Goal: Information Seeking & Learning: Learn about a topic

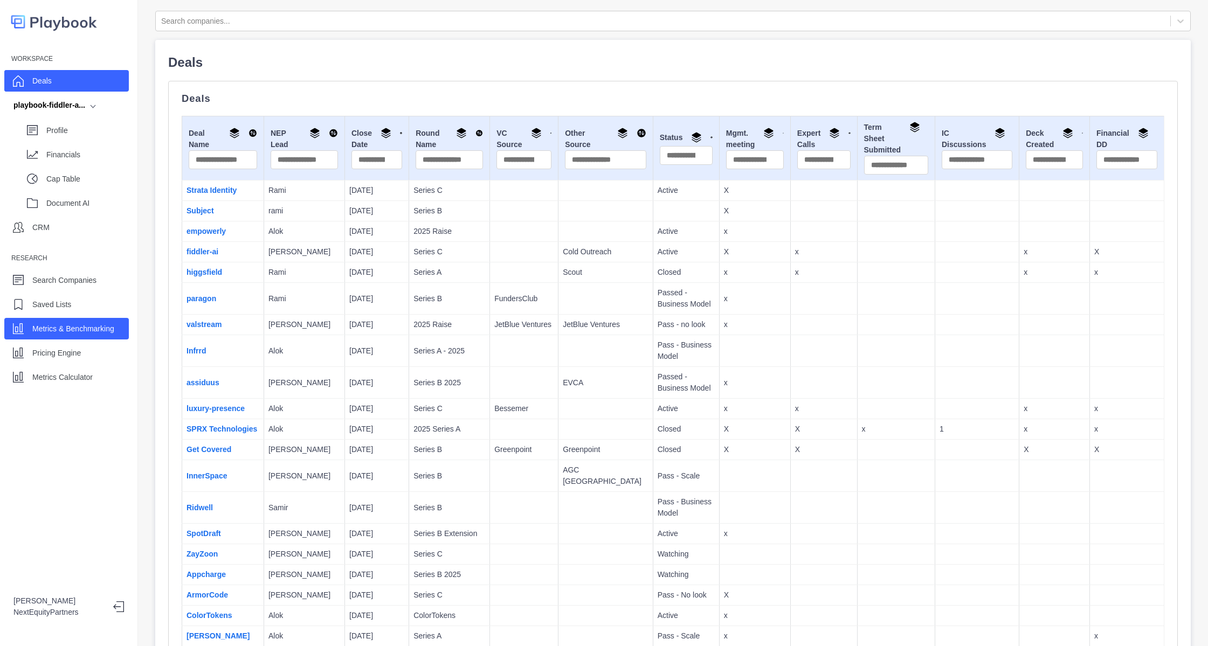
click at [62, 322] on div "Metrics & Benchmarking" at bounding box center [73, 329] width 82 height 16
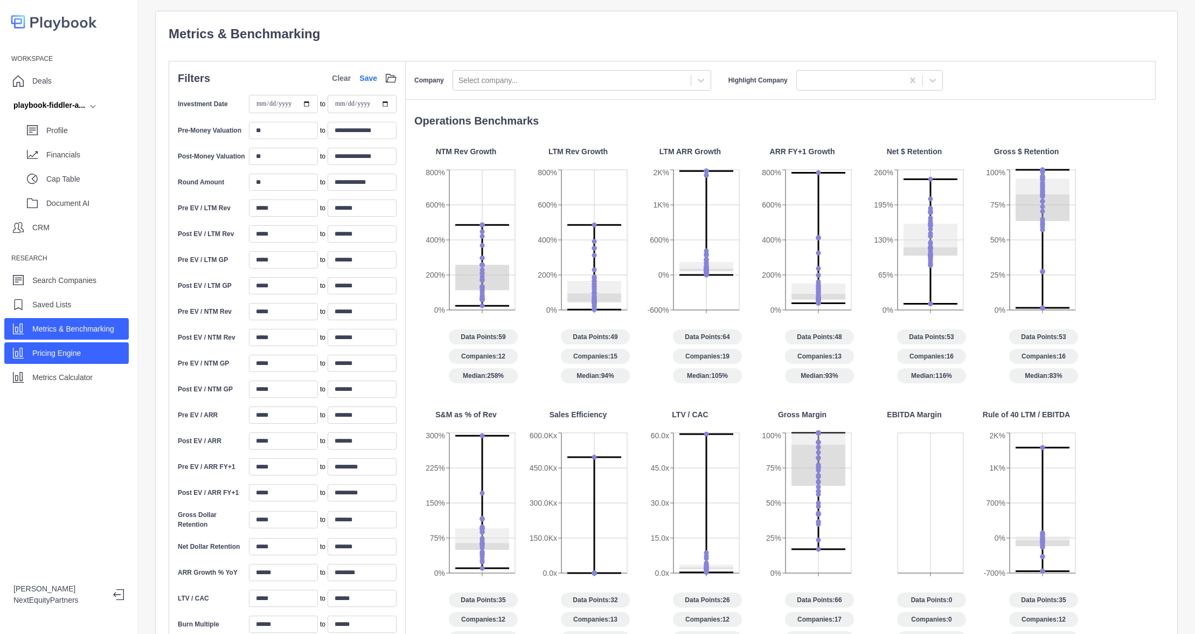
click at [52, 348] on p "Pricing Engine" at bounding box center [56, 353] width 49 height 11
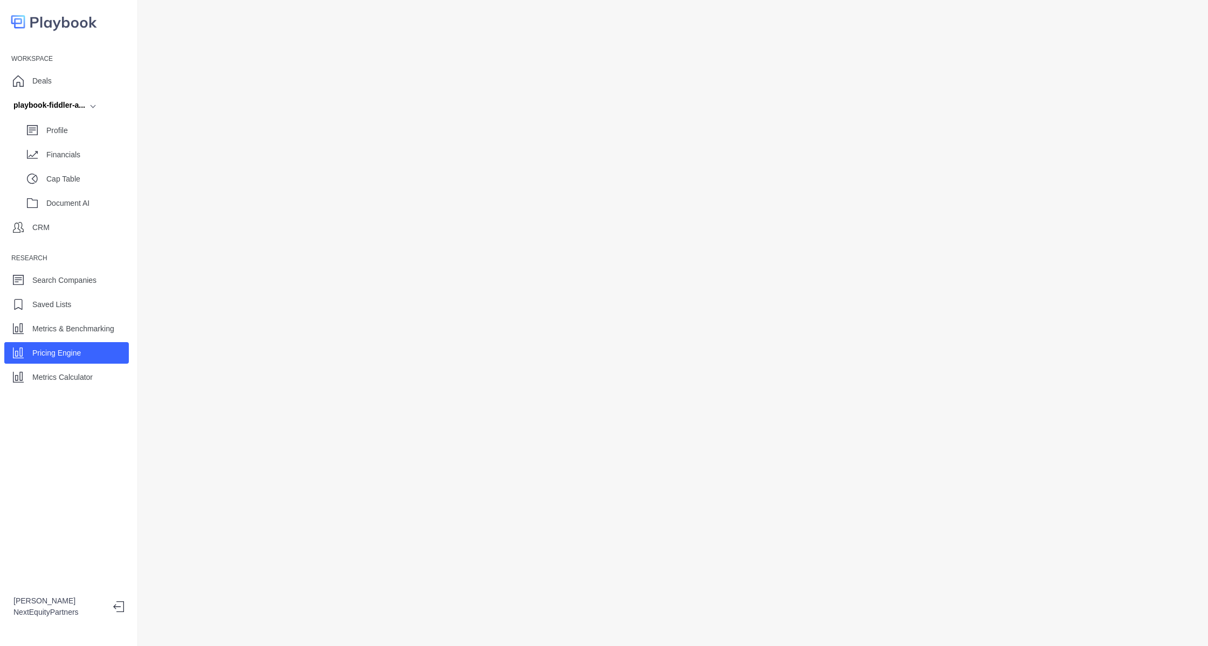
click at [26, 357] on div "Pricing Engine" at bounding box center [66, 353] width 125 height 22
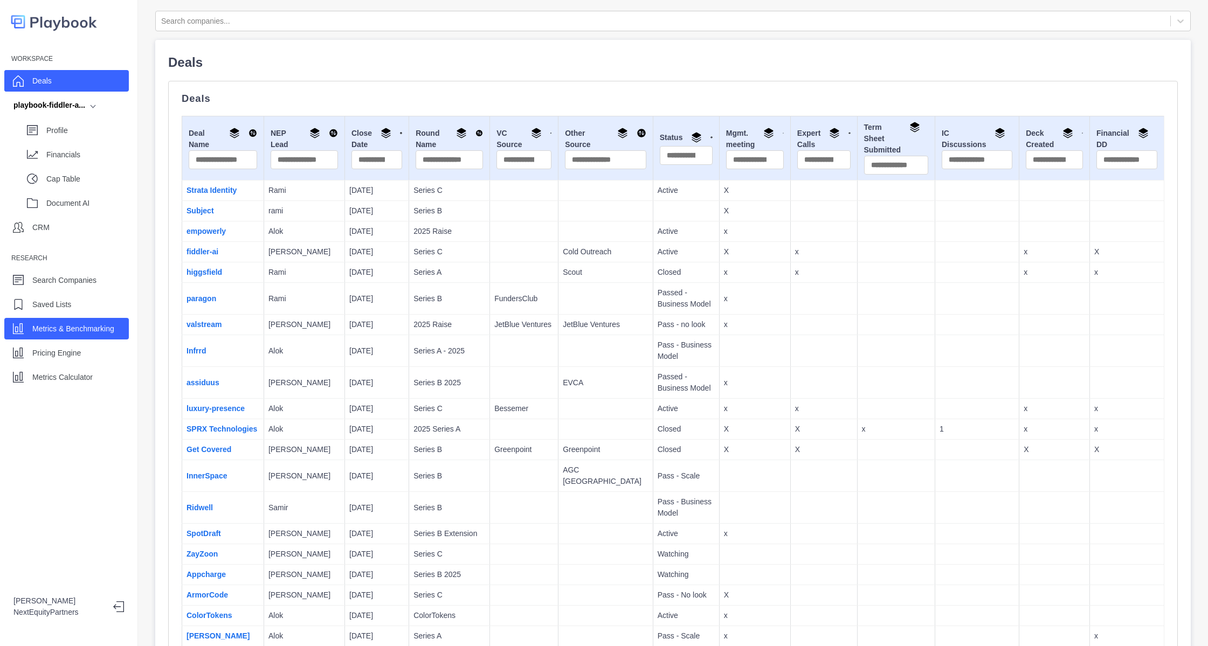
click at [62, 339] on div "Metrics & Benchmarking" at bounding box center [66, 329] width 125 height 22
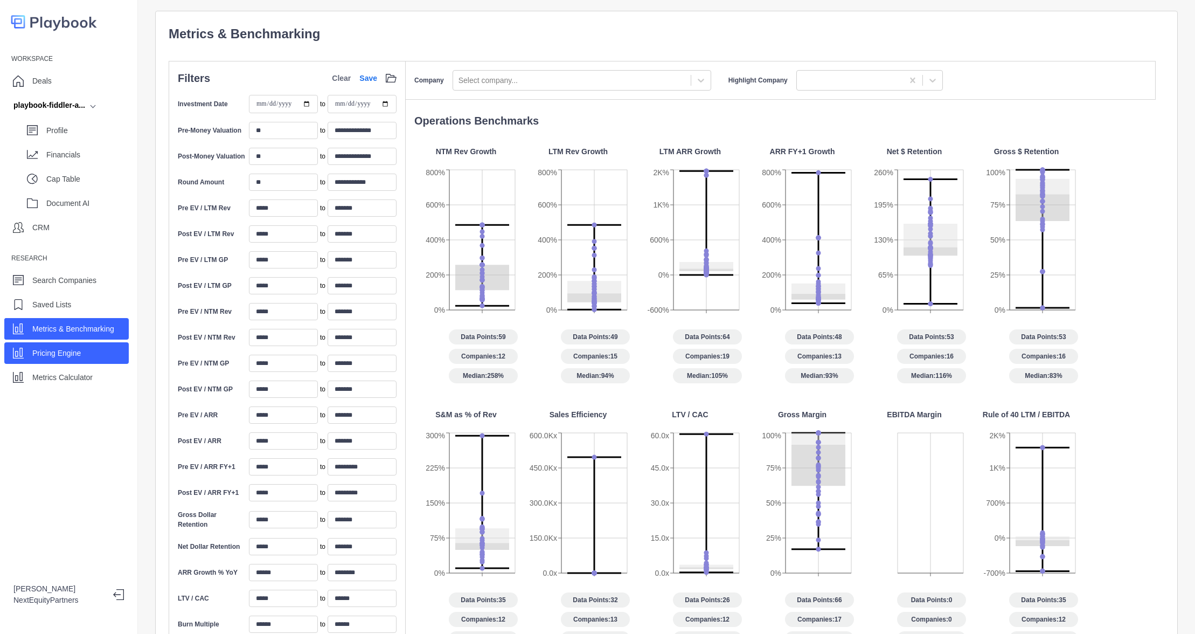
click at [71, 351] on p "Pricing Engine" at bounding box center [56, 353] width 49 height 11
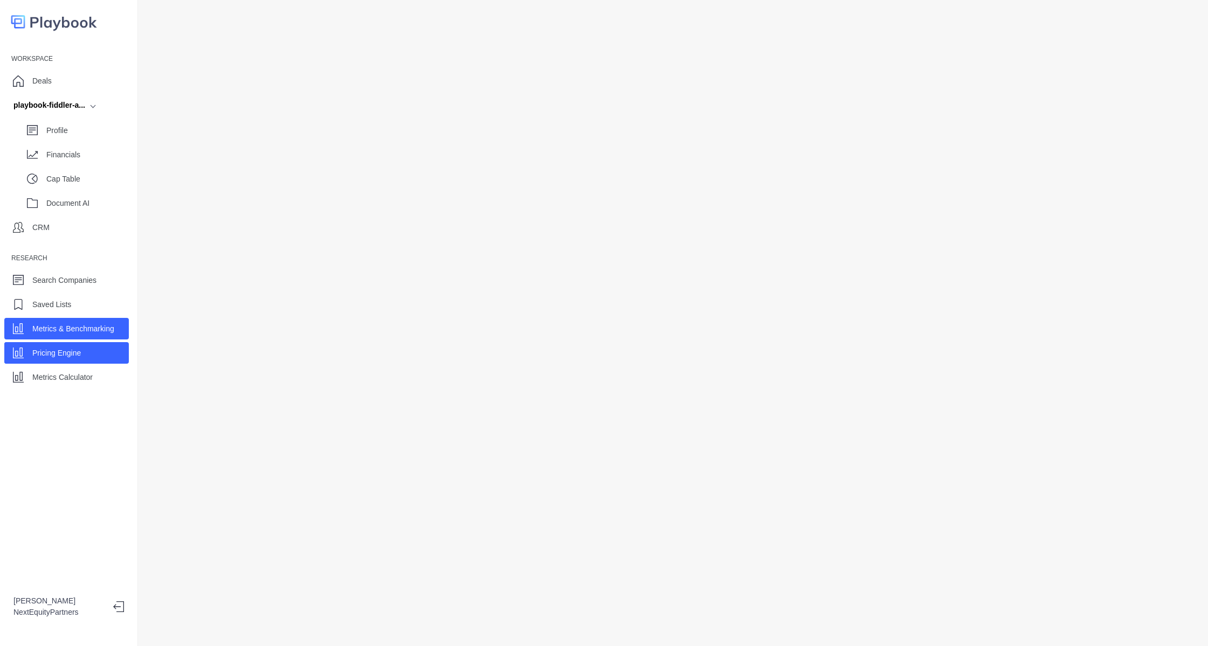
click at [65, 333] on p "Metrics & Benchmarking" at bounding box center [73, 328] width 82 height 11
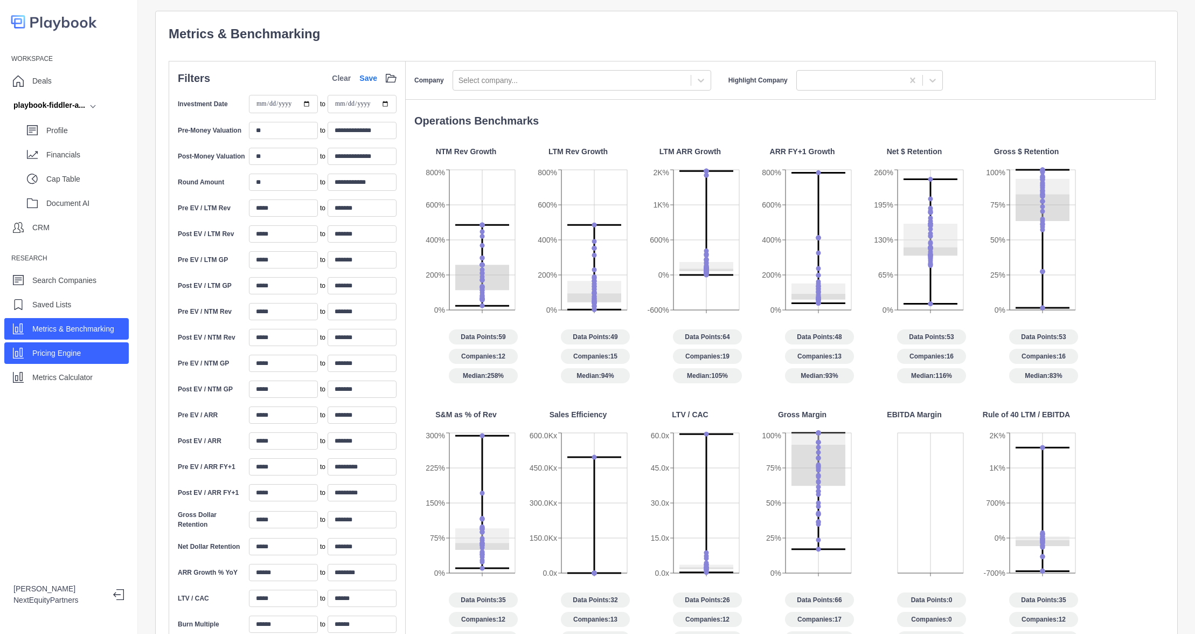
click at [52, 349] on p "Pricing Engine" at bounding box center [56, 353] width 49 height 11
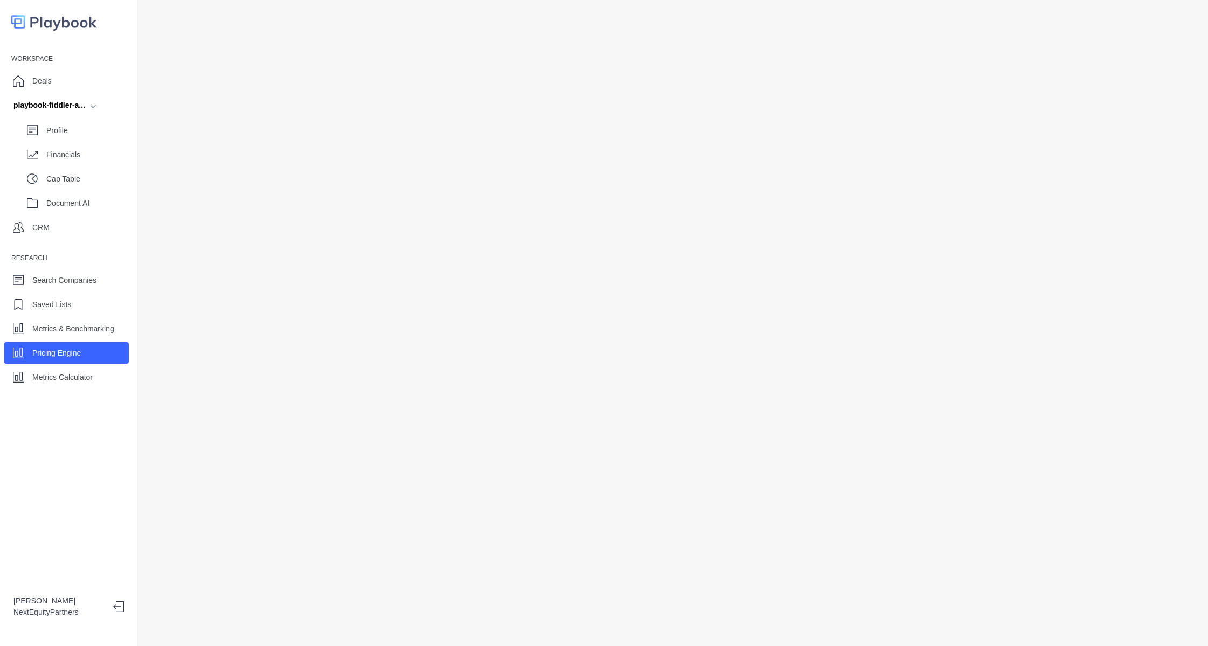
click at [65, 92] on div "Workspace Deals playbook-fiddler-a... Profile Financials Cap Table Document AI …" at bounding box center [68, 218] width 137 height 337
click at [69, 80] on div "Deals" at bounding box center [66, 81] width 125 height 22
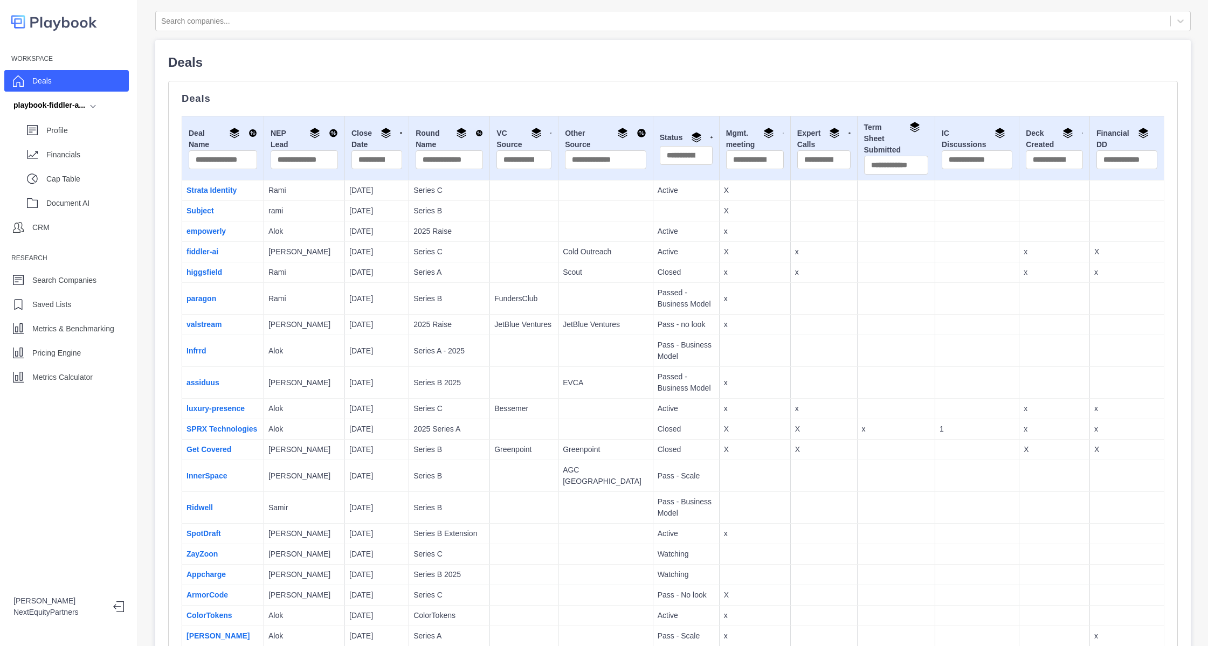
click at [278, 316] on td "[PERSON_NAME]" at bounding box center [304, 325] width 81 height 20
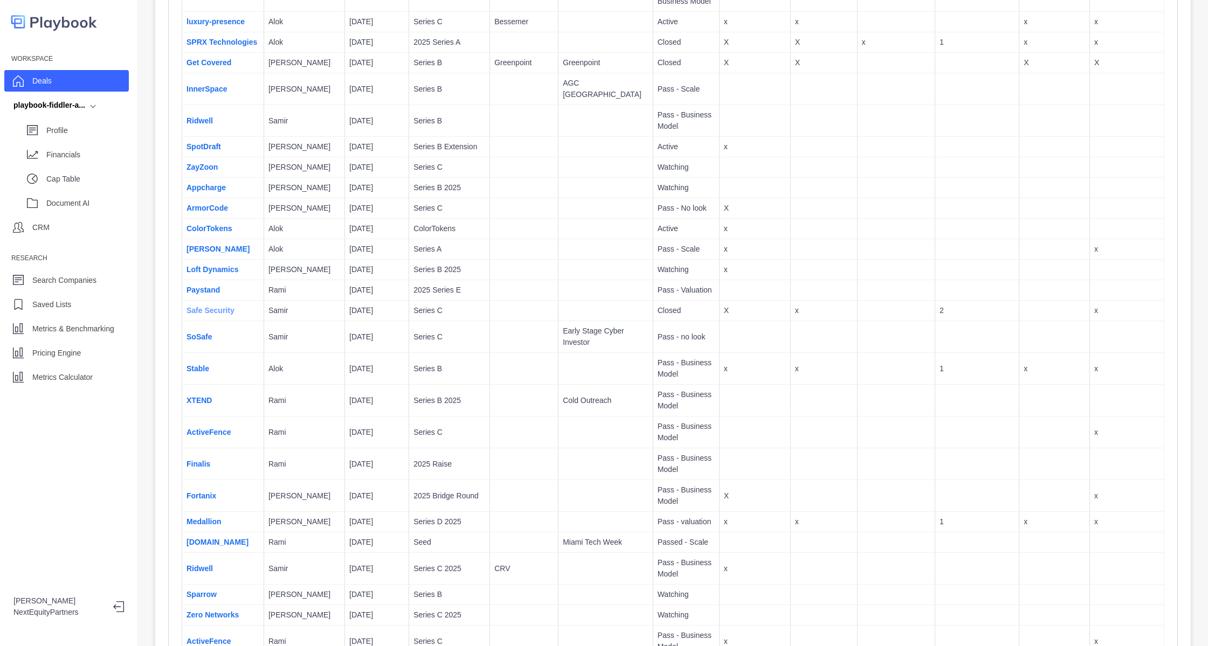
click at [228, 310] on link "Safe Security" at bounding box center [210, 310] width 48 height 9
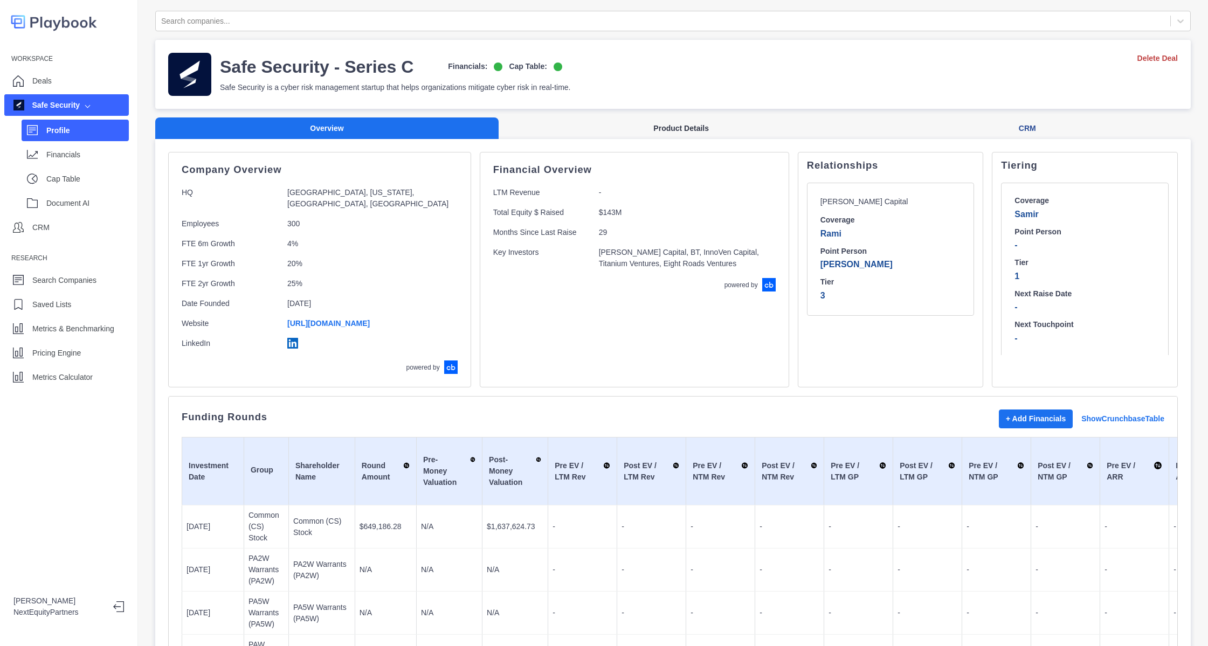
click at [632, 129] on button "Product Details" at bounding box center [681, 128] width 365 height 22
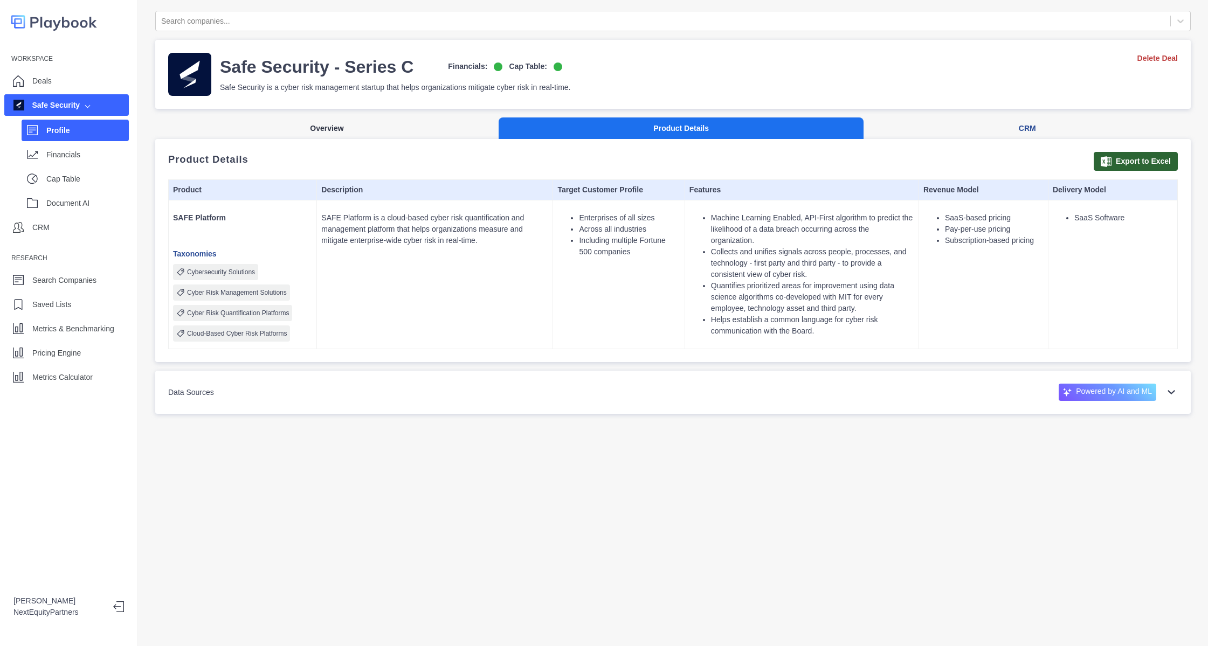
click at [371, 132] on button "Overview" at bounding box center [326, 128] width 343 height 22
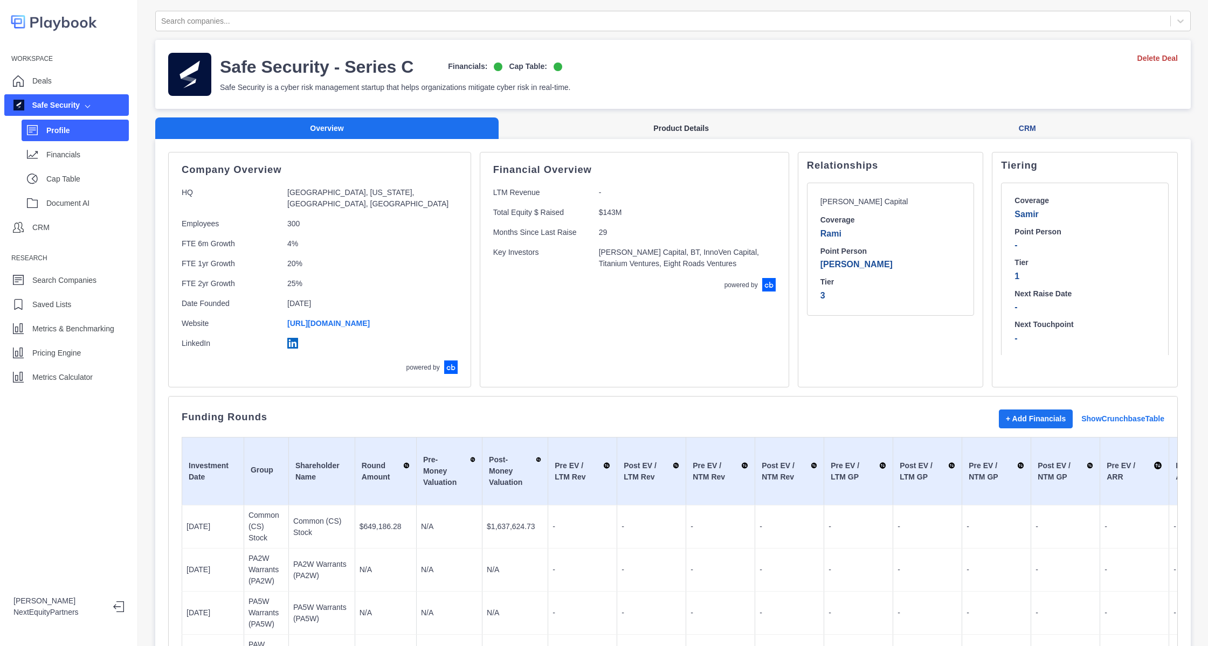
click at [675, 130] on button "Product Details" at bounding box center [681, 128] width 365 height 22
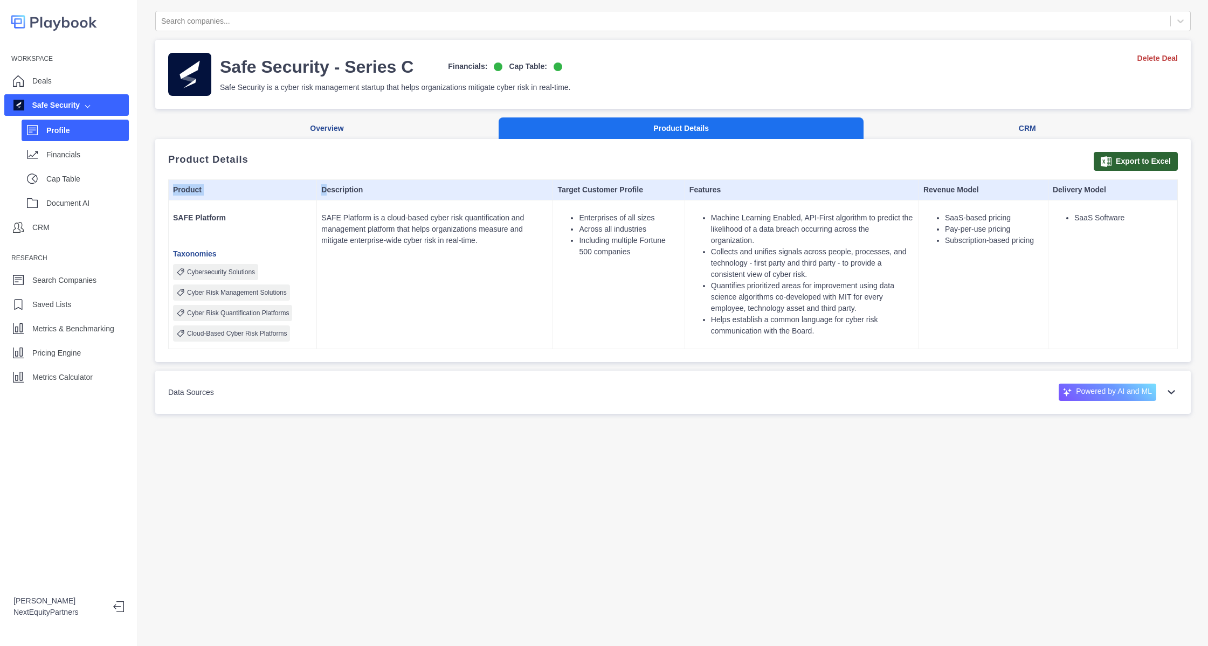
drag, startPoint x: 317, startPoint y: 195, endPoint x: 854, endPoint y: 360, distance: 561.6
click at [854, 360] on div "Product Details Export to Excel Product Description Target Customer Profile Fea…" at bounding box center [672, 250] width 1035 height 223
click at [396, 132] on button "Overview" at bounding box center [326, 128] width 343 height 22
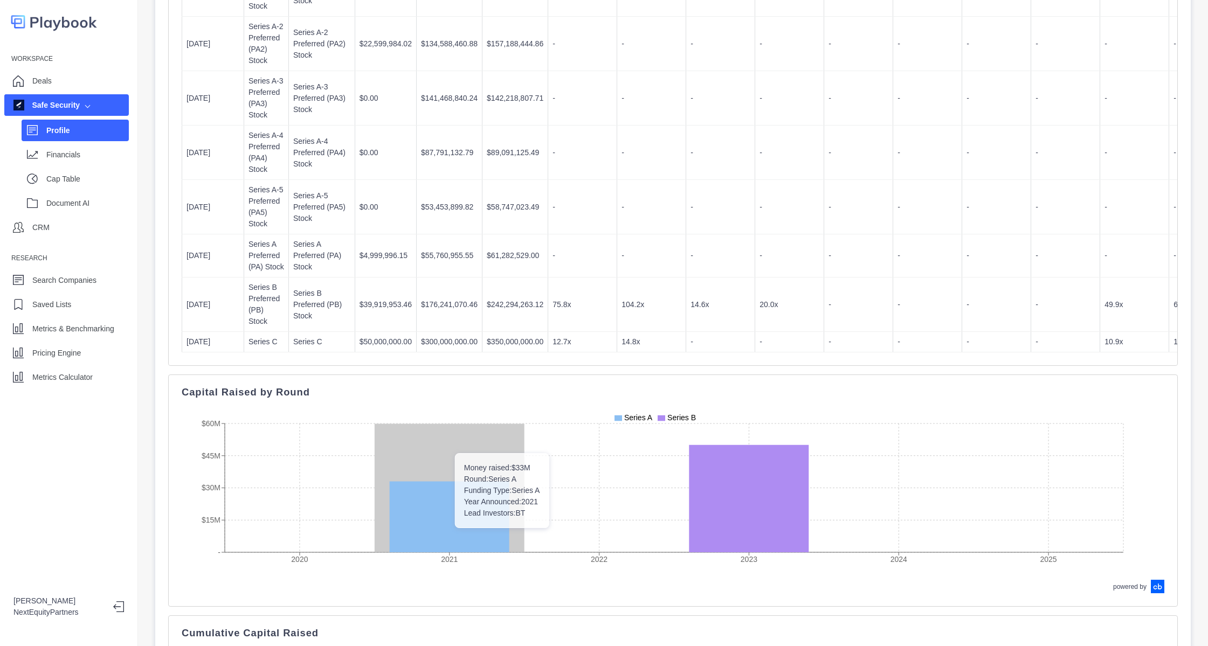
scroll to position [1051, 0]
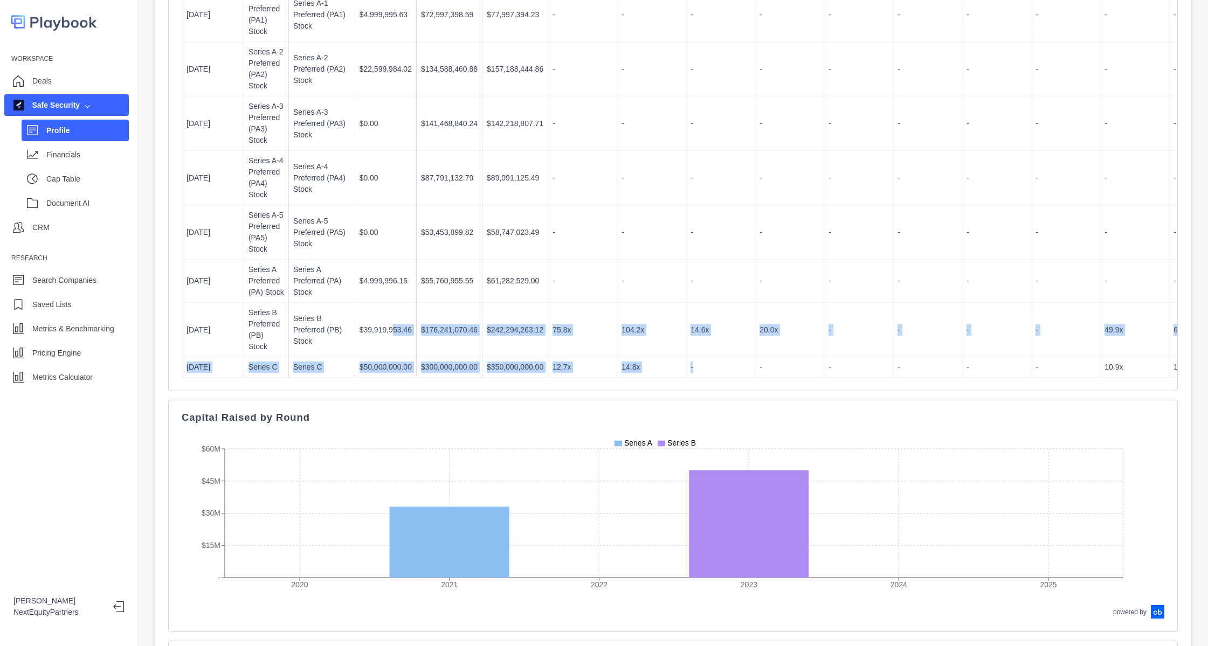
drag, startPoint x: 391, startPoint y: 306, endPoint x: 697, endPoint y: 354, distance: 310.0
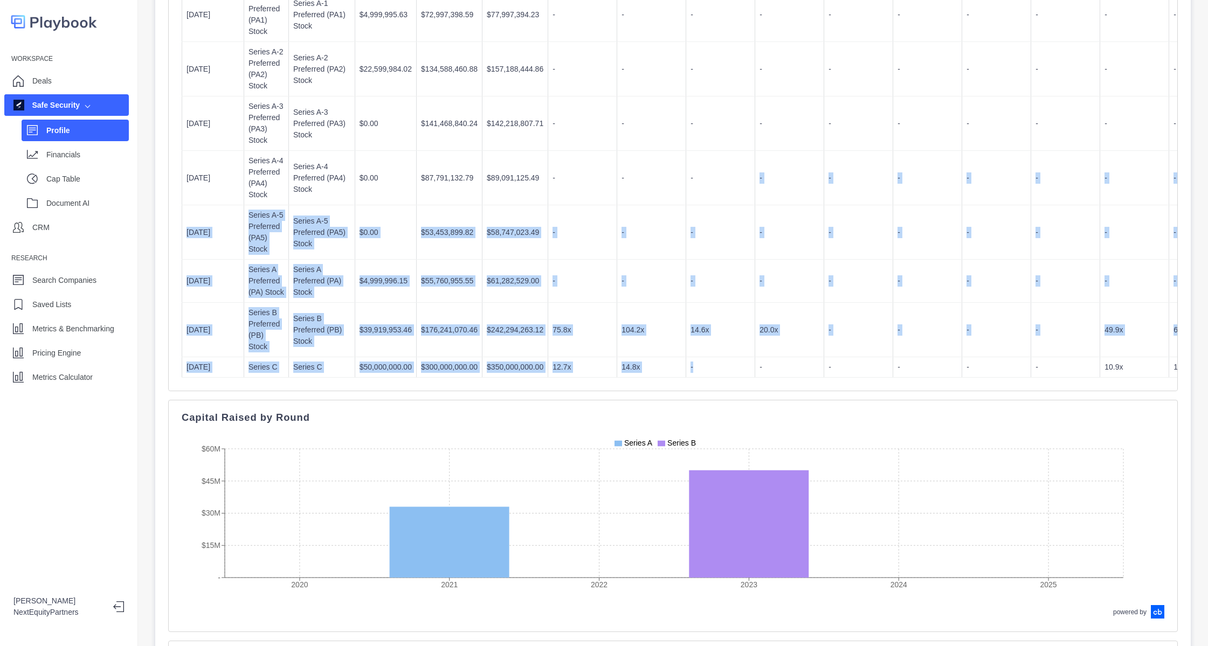
drag, startPoint x: 697, startPoint y: 354, endPoint x: 700, endPoint y: 188, distance: 166.6
click at [700, 188] on td "-" at bounding box center [720, 178] width 69 height 54
drag, startPoint x: 701, startPoint y: 185, endPoint x: 695, endPoint y: 337, distance: 152.1
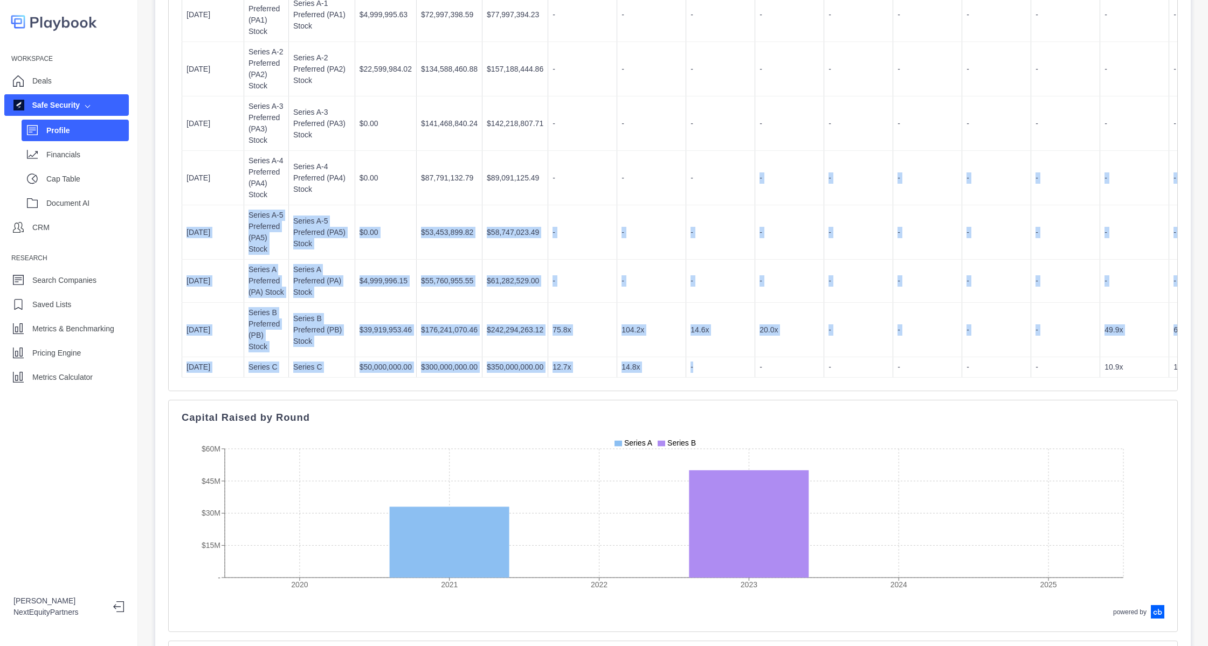
click at [695, 357] on td "-" at bounding box center [720, 367] width 69 height 20
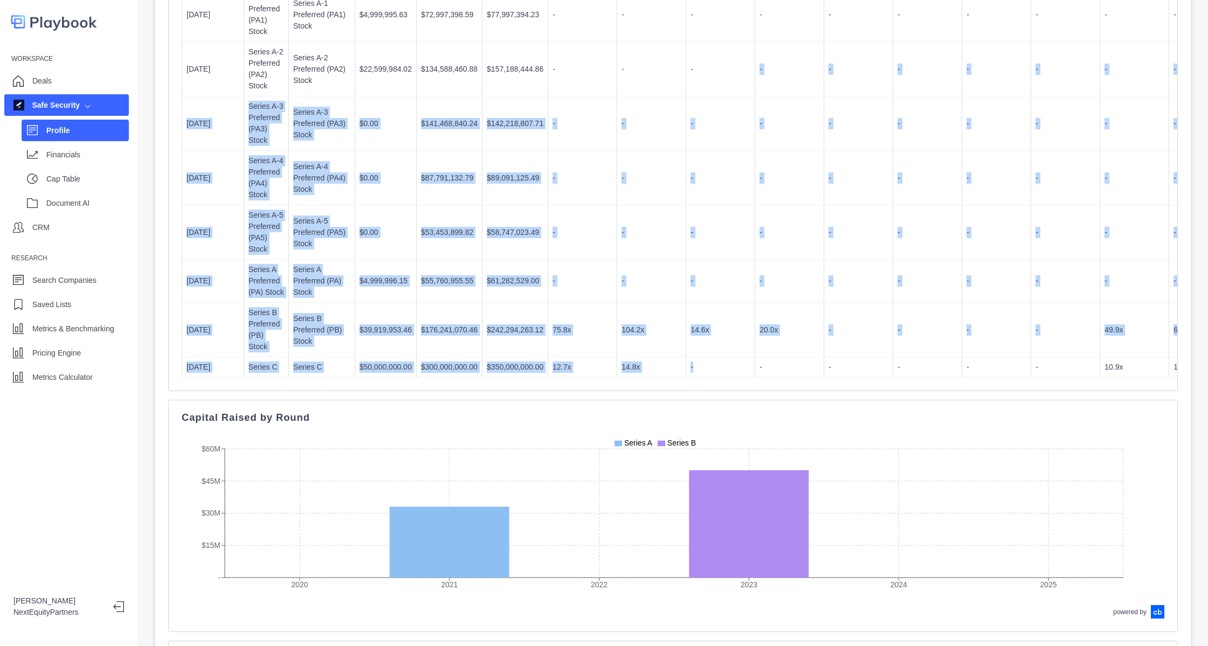
drag, startPoint x: 695, startPoint y: 337, endPoint x: 690, endPoint y: 63, distance: 274.9
click at [690, 63] on td "-" at bounding box center [720, 69] width 69 height 54
drag, startPoint x: 690, startPoint y: 63, endPoint x: 710, endPoint y: 328, distance: 265.9
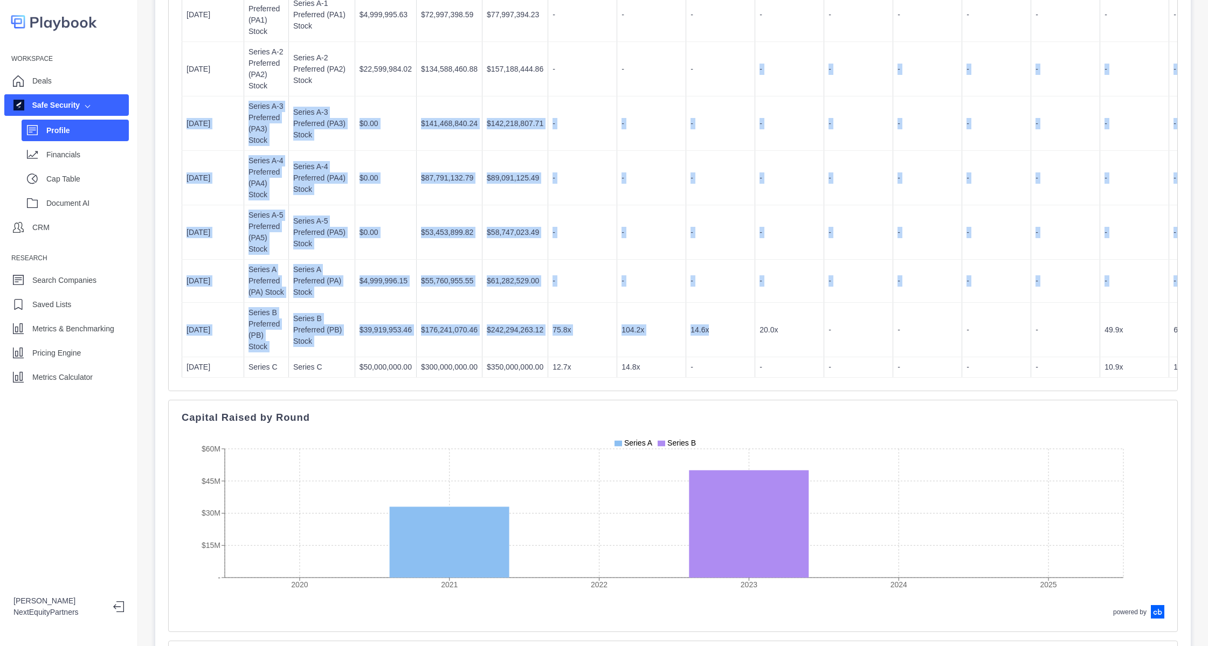
click at [710, 328] on td "14.6x" at bounding box center [720, 330] width 69 height 54
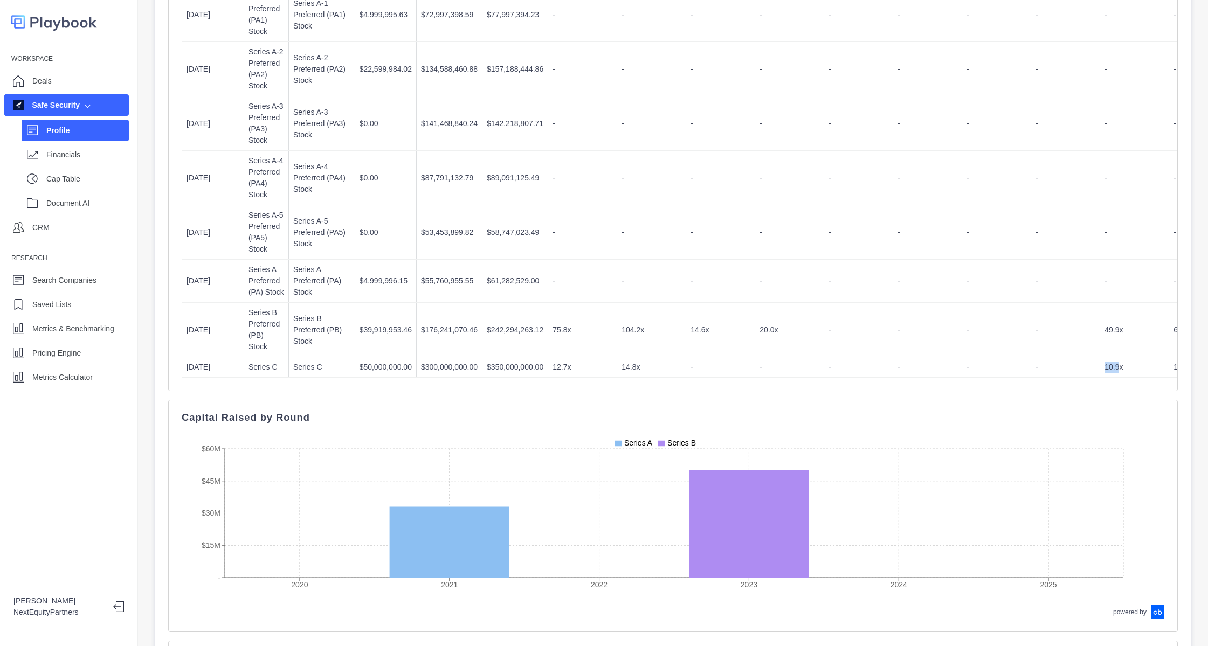
drag, startPoint x: 1084, startPoint y: 345, endPoint x: 1103, endPoint y: 341, distance: 18.8
click at [1103, 357] on tr "4/30/2025 Series C Series C $50,000,000.00 $300,000,000.00 $350,000,000.00 12.7…" at bounding box center [1068, 367] width 1772 height 20
click at [1104, 362] on p "10.9x" at bounding box center [1134, 367] width 60 height 11
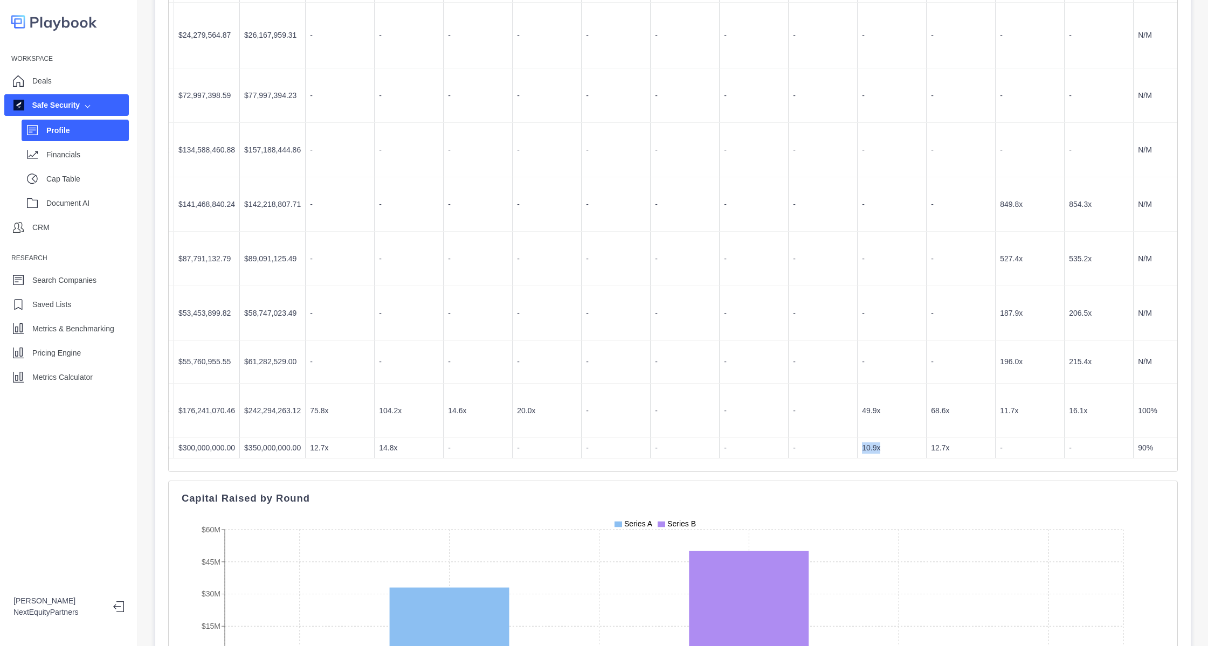
scroll to position [0, 404]
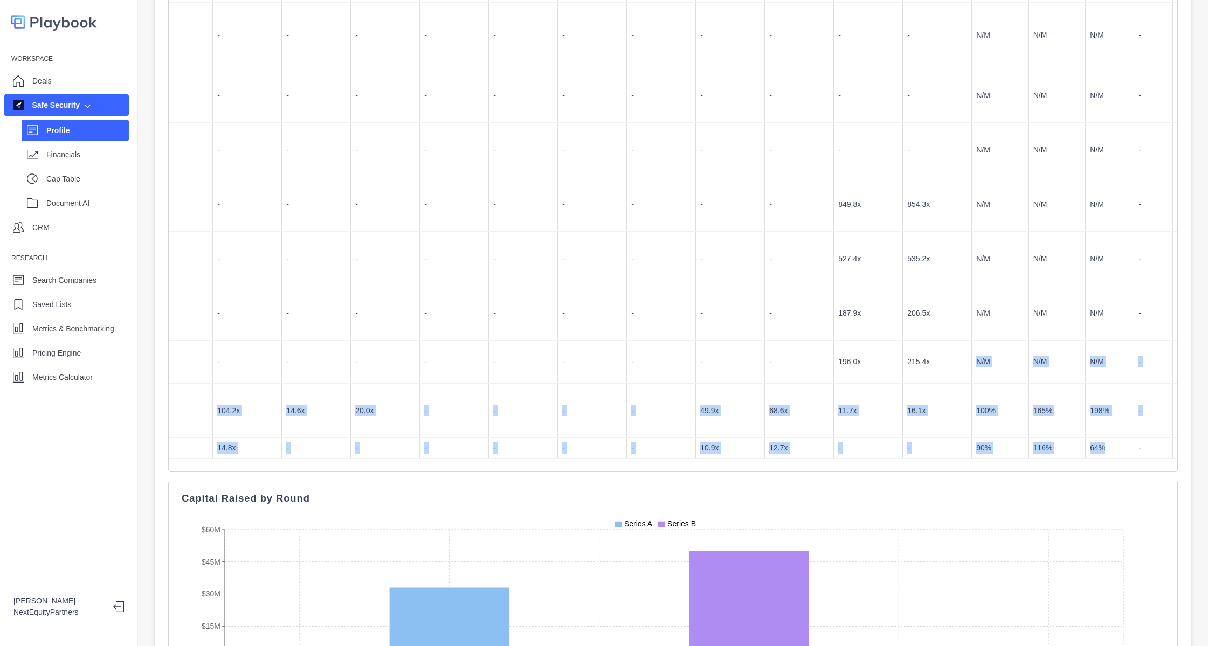
drag, startPoint x: 931, startPoint y: 360, endPoint x: 1089, endPoint y: 432, distance: 173.9
click at [1089, 438] on td "64%" at bounding box center [1109, 448] width 49 height 20
drag, startPoint x: 1098, startPoint y: 432, endPoint x: 792, endPoint y: 248, distance: 356.8
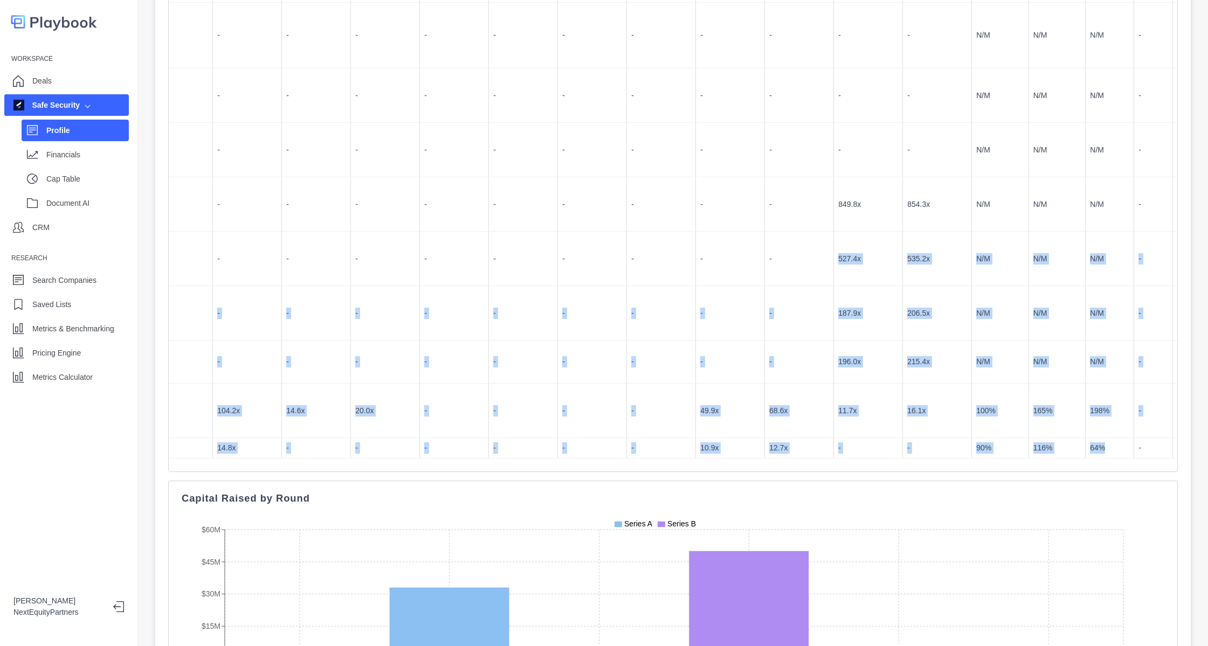
click at [791, 253] on p "-" at bounding box center [799, 258] width 60 height 11
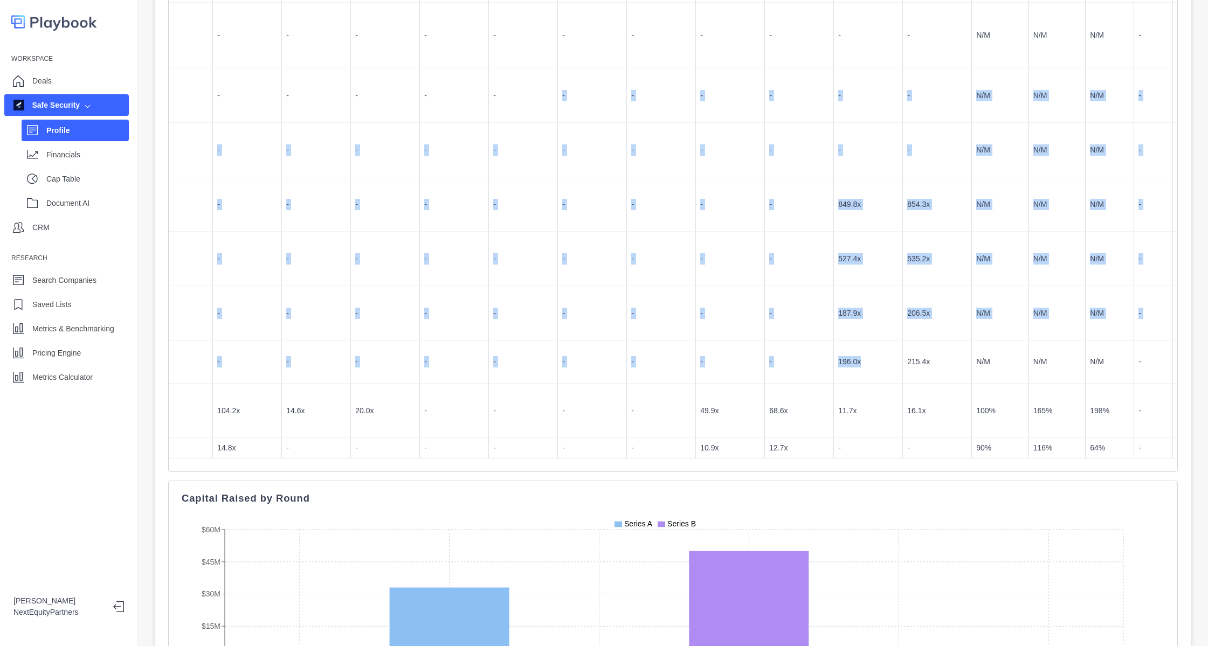
drag, startPoint x: 532, startPoint y: 107, endPoint x: 864, endPoint y: 362, distance: 418.9
click at [864, 362] on td "196.0x" at bounding box center [868, 362] width 69 height 43
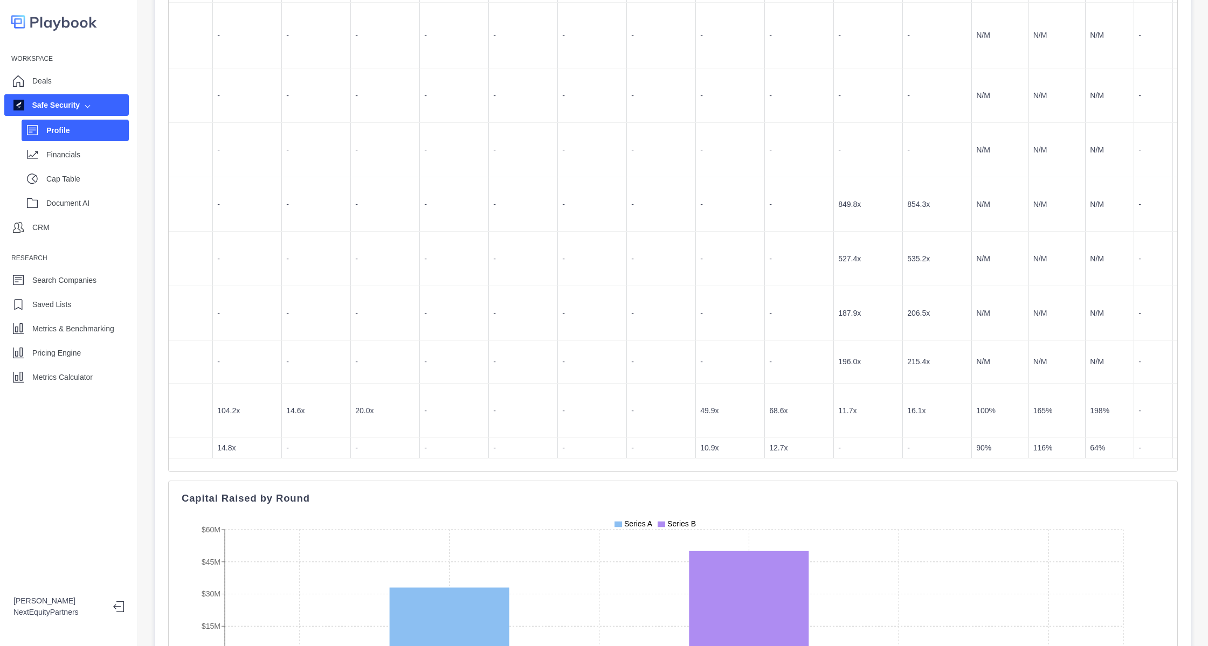
drag, startPoint x: 540, startPoint y: 466, endPoint x: 397, endPoint y: 377, distance: 168.5
click at [397, 384] on td "20.0x" at bounding box center [385, 411] width 69 height 54
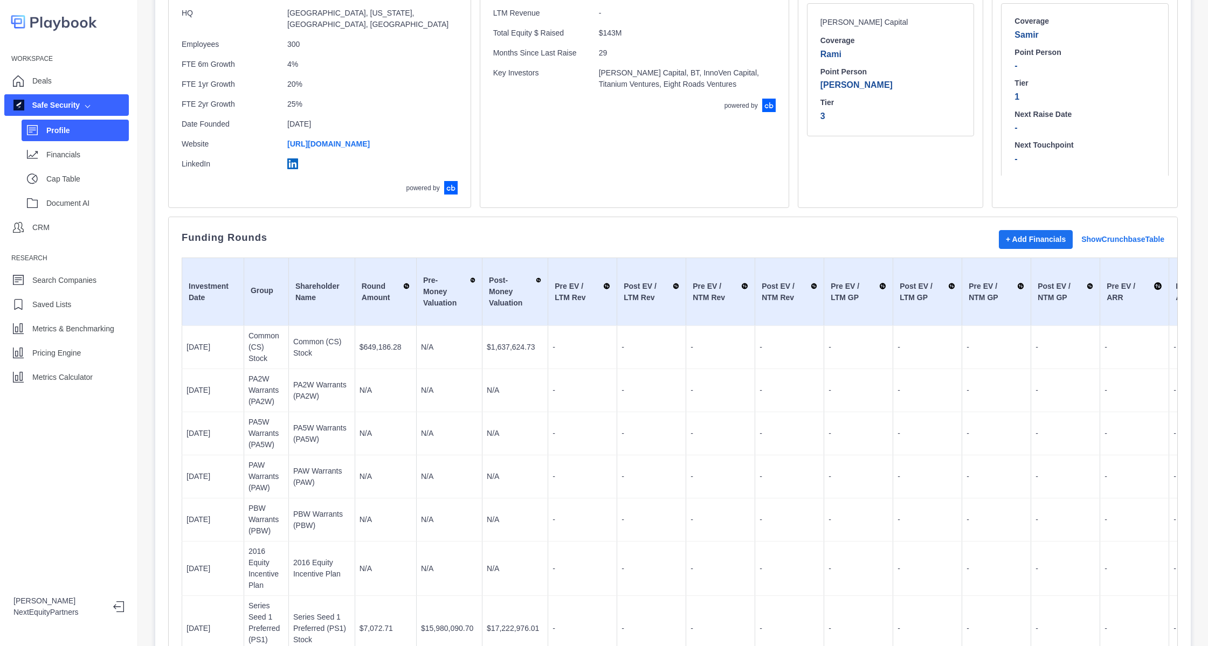
scroll to position [0, 0]
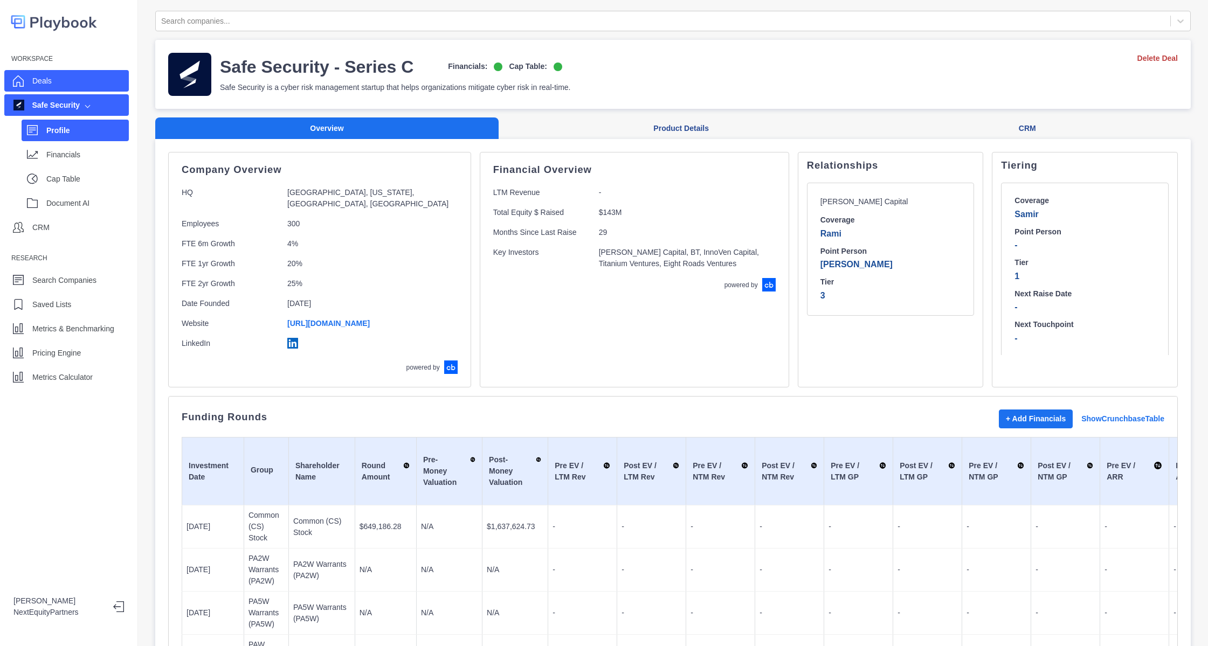
click at [31, 74] on div "Deals" at bounding box center [66, 81] width 125 height 22
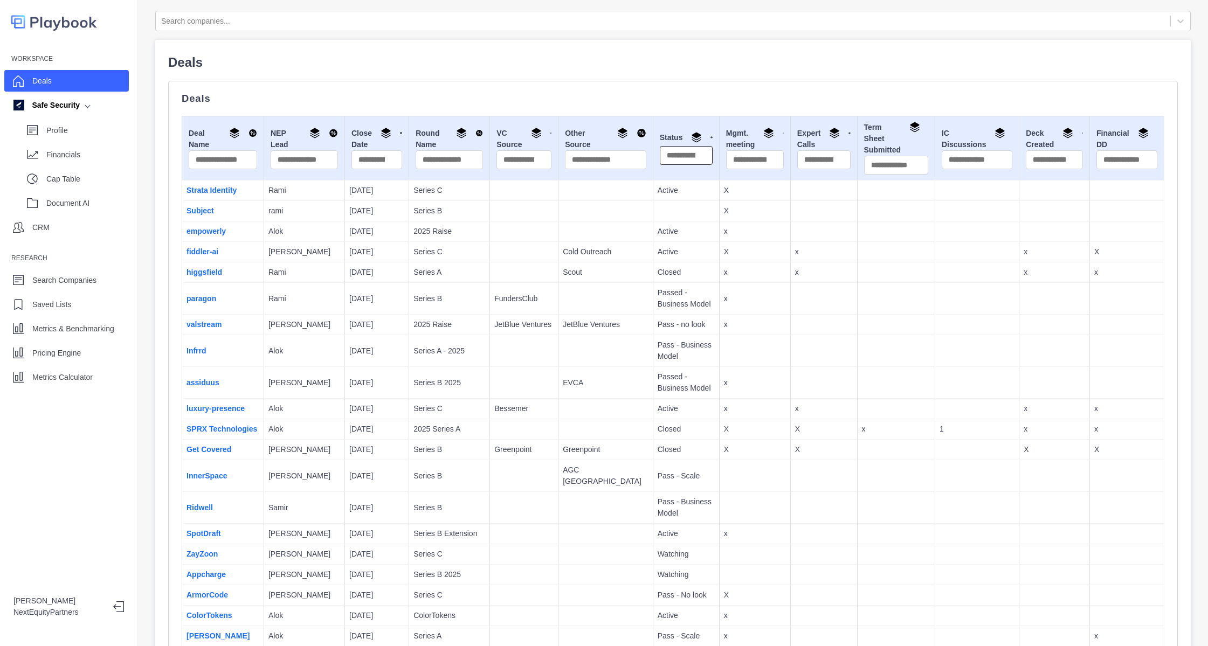
click at [660, 162] on input "text" at bounding box center [686, 155] width 53 height 19
type input "******"
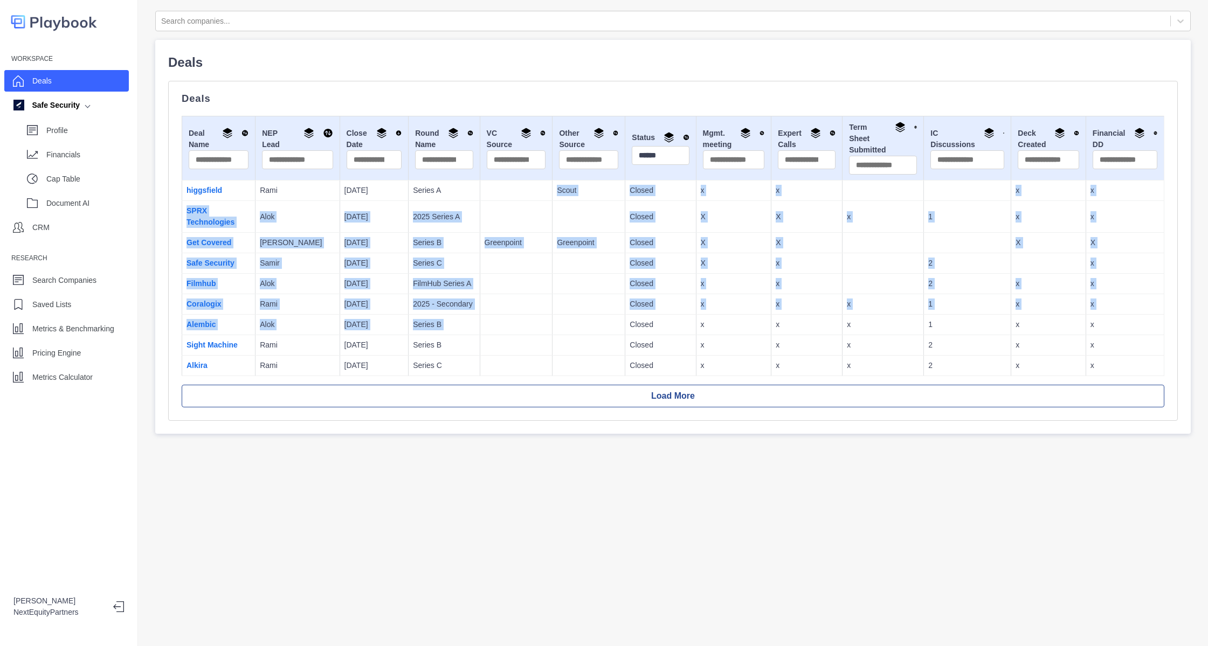
drag, startPoint x: 434, startPoint y: 192, endPoint x: 540, endPoint y: 333, distance: 176.2
click at [540, 333] on tbody "higgsfield Rami 9/30/2025 Series A Scout Closed x x x x SPRX Technologies Alok …" at bounding box center [673, 279] width 982 height 196
click at [552, 333] on td at bounding box center [588, 325] width 73 height 20
drag, startPoint x: 679, startPoint y: 334, endPoint x: 641, endPoint y: 182, distance: 156.2
click at [641, 182] on tbody "higgsfield Rami 9/30/2025 Series A Scout Closed x x x x SPRX Technologies Alok …" at bounding box center [673, 279] width 982 height 196
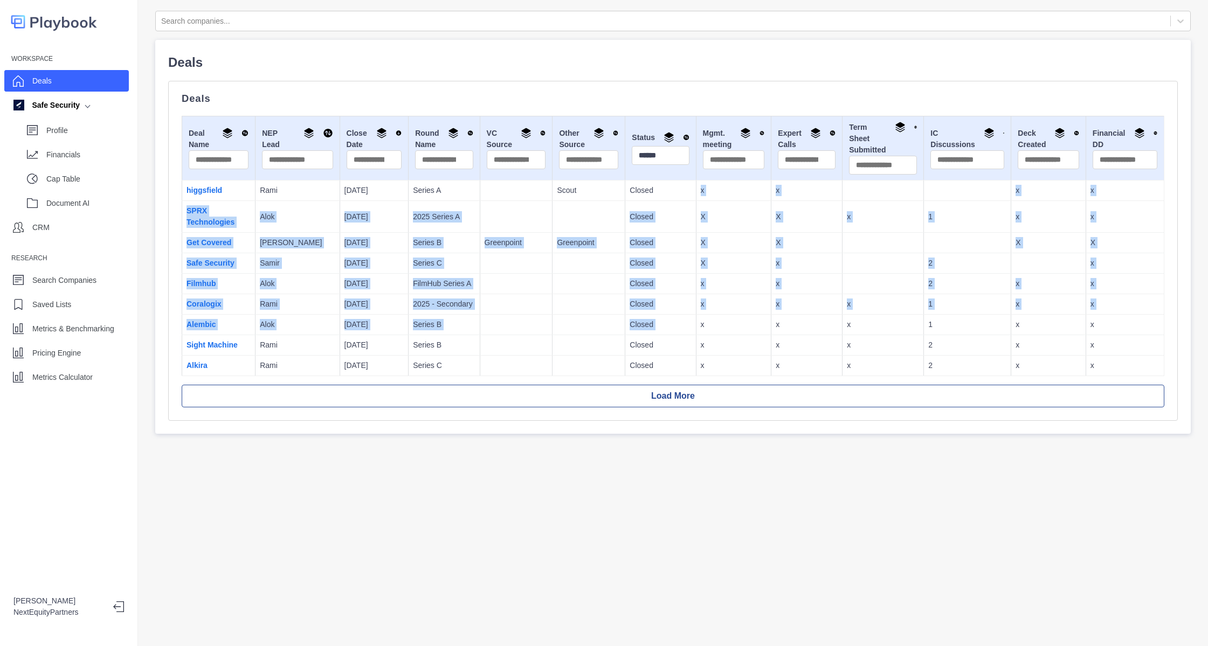
click at [661, 293] on td "Closed" at bounding box center [660, 284] width 71 height 20
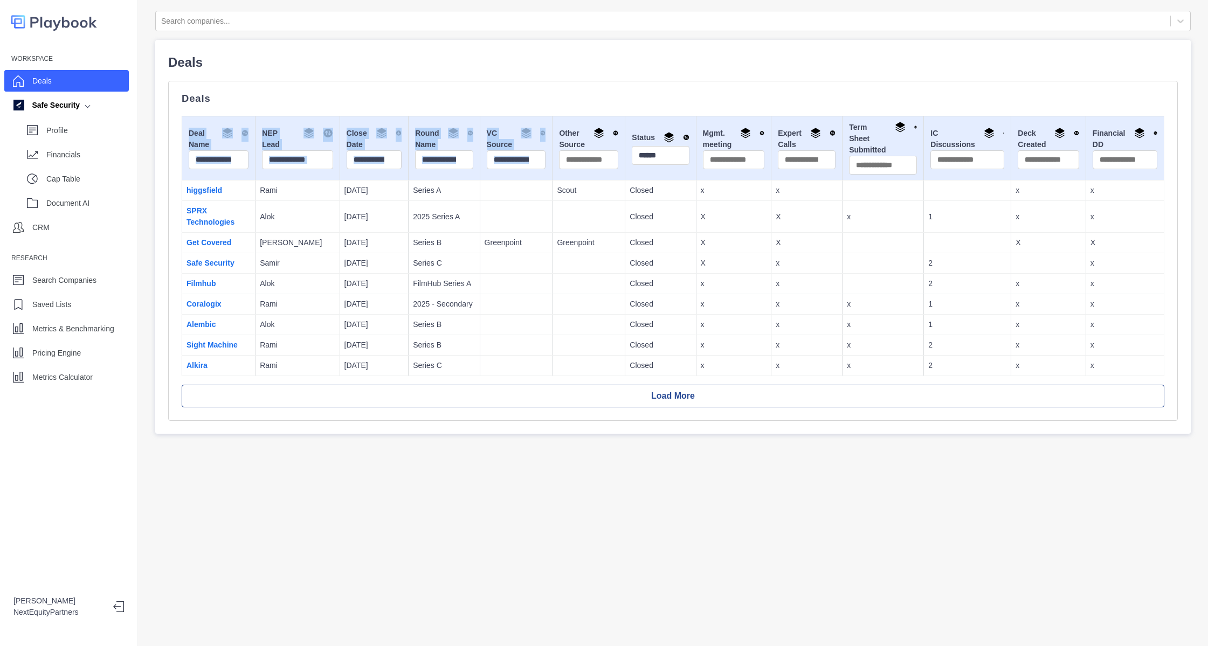
drag, startPoint x: 638, startPoint y: 339, endPoint x: 584, endPoint y: 138, distance: 208.1
click at [584, 138] on div "Deal Name NEP Lead Close Date Round Name VC Source Other Source Status ****** M…" at bounding box center [673, 262] width 983 height 292
click at [552, 323] on td at bounding box center [588, 325] width 73 height 20
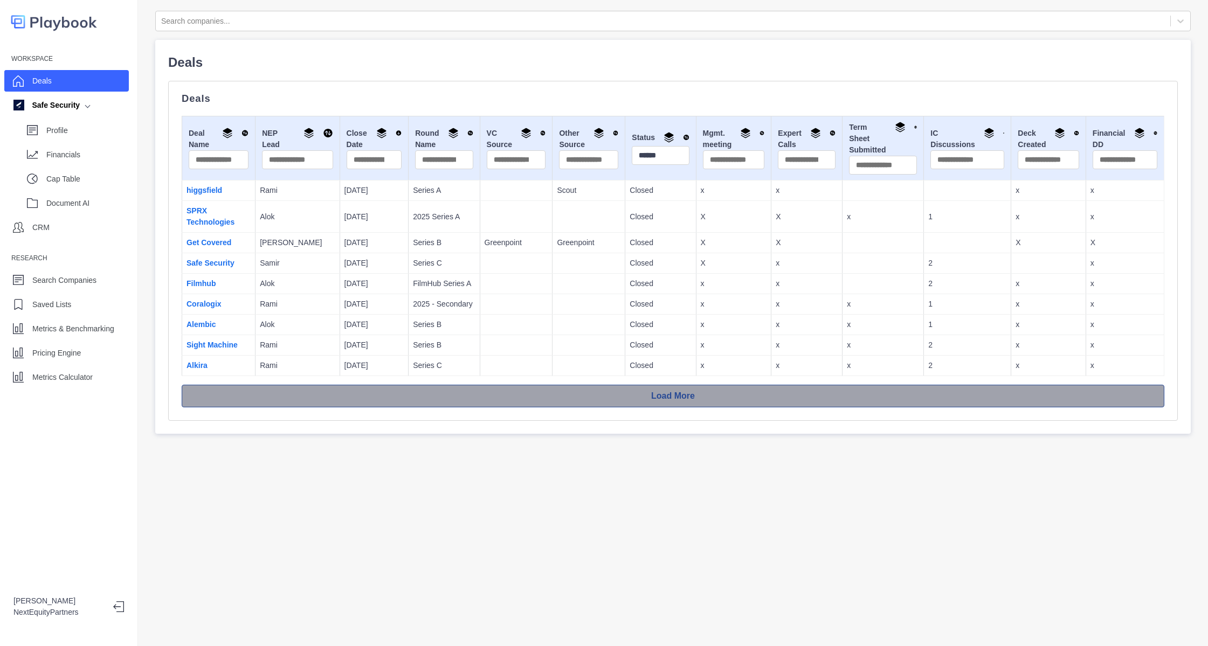
drag, startPoint x: 369, startPoint y: 115, endPoint x: 569, endPoint y: 403, distance: 350.3
click at [569, 403] on div "Deals Deal Name NEP Lead Close Date Round Name VC Source Other Source Status **…" at bounding box center [673, 251] width 1010 height 340
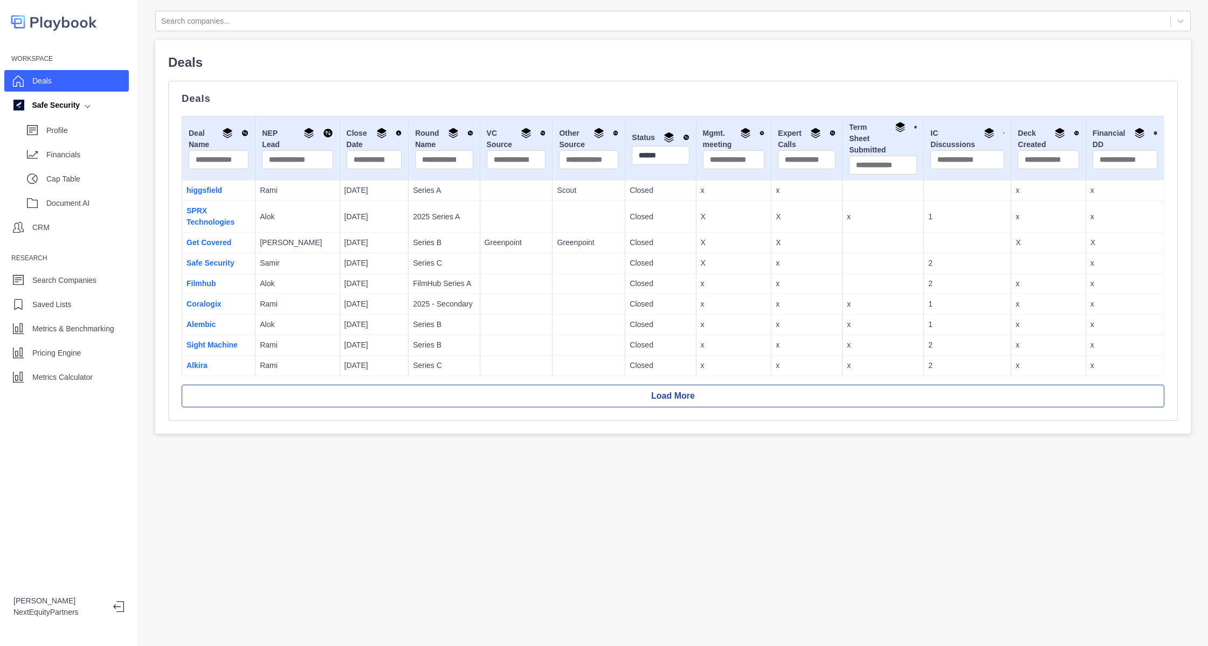
click at [552, 330] on td at bounding box center [588, 325] width 73 height 20
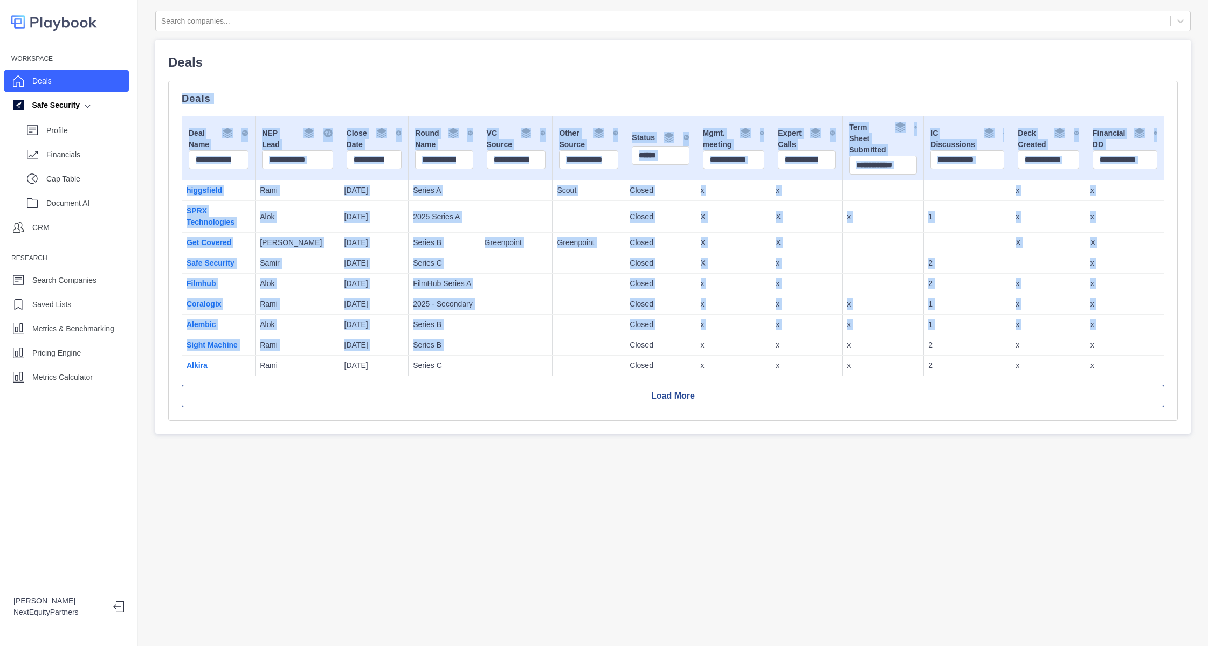
drag, startPoint x: 552, startPoint y: 352, endPoint x: 459, endPoint y: 71, distance: 297.1
click at [459, 68] on div "Deals Deals Deal Name NEP Lead Close Date Round Name VC Source Other Source Sta…" at bounding box center [673, 237] width 1010 height 368
click at [524, 321] on td at bounding box center [516, 325] width 73 height 20
drag, startPoint x: 525, startPoint y: 359, endPoint x: 453, endPoint y: 130, distance: 240.5
click at [420, 0] on html "Workspace Deals Safe Security Profile Financials Cap Table Document AI CRM Rese…" at bounding box center [604, 323] width 1208 height 646
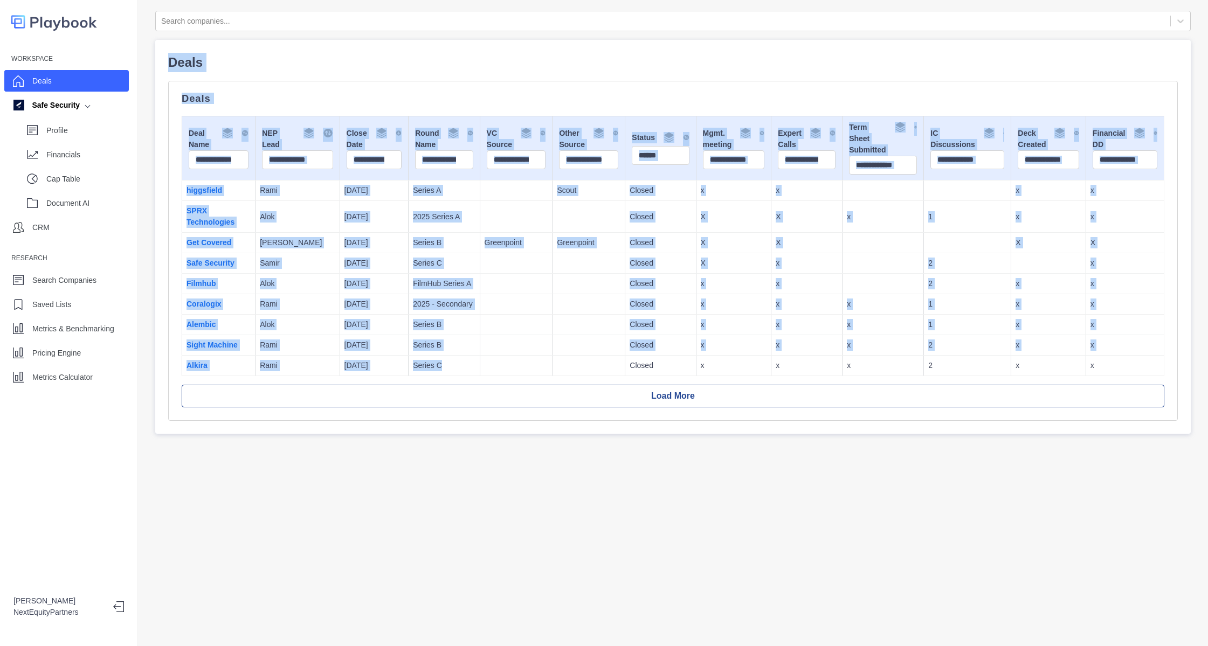
click at [552, 337] on td at bounding box center [588, 345] width 73 height 20
click at [520, 334] on td at bounding box center [516, 325] width 73 height 20
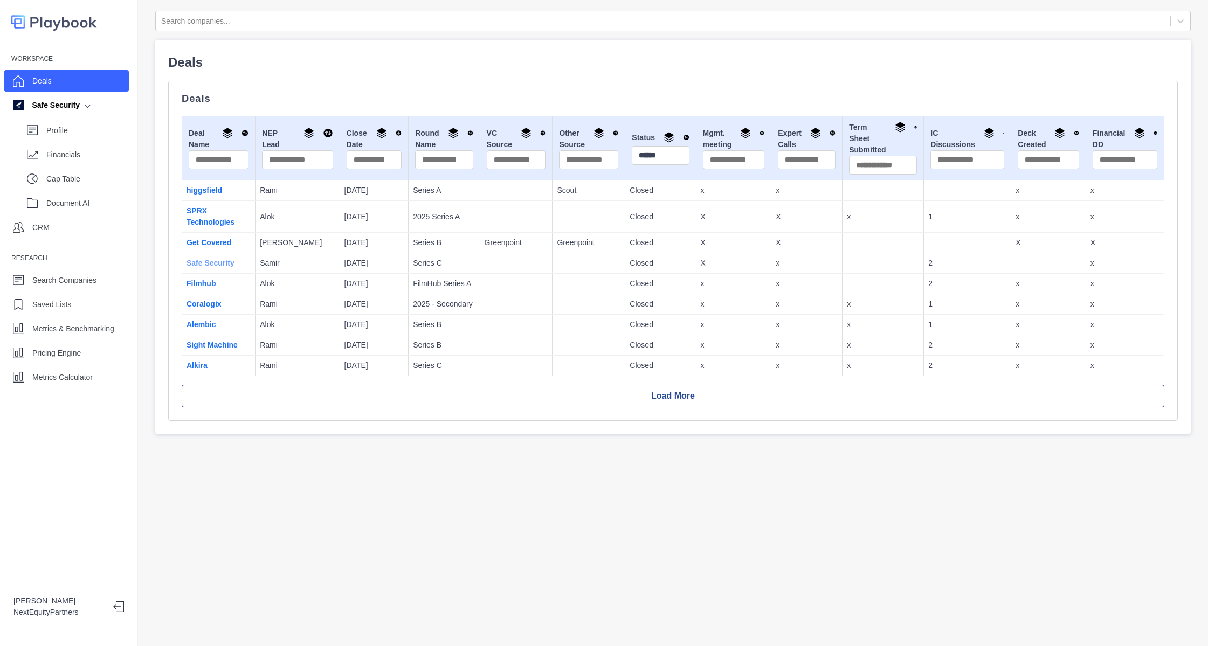
click at [213, 264] on link "Safe Security" at bounding box center [210, 263] width 48 height 9
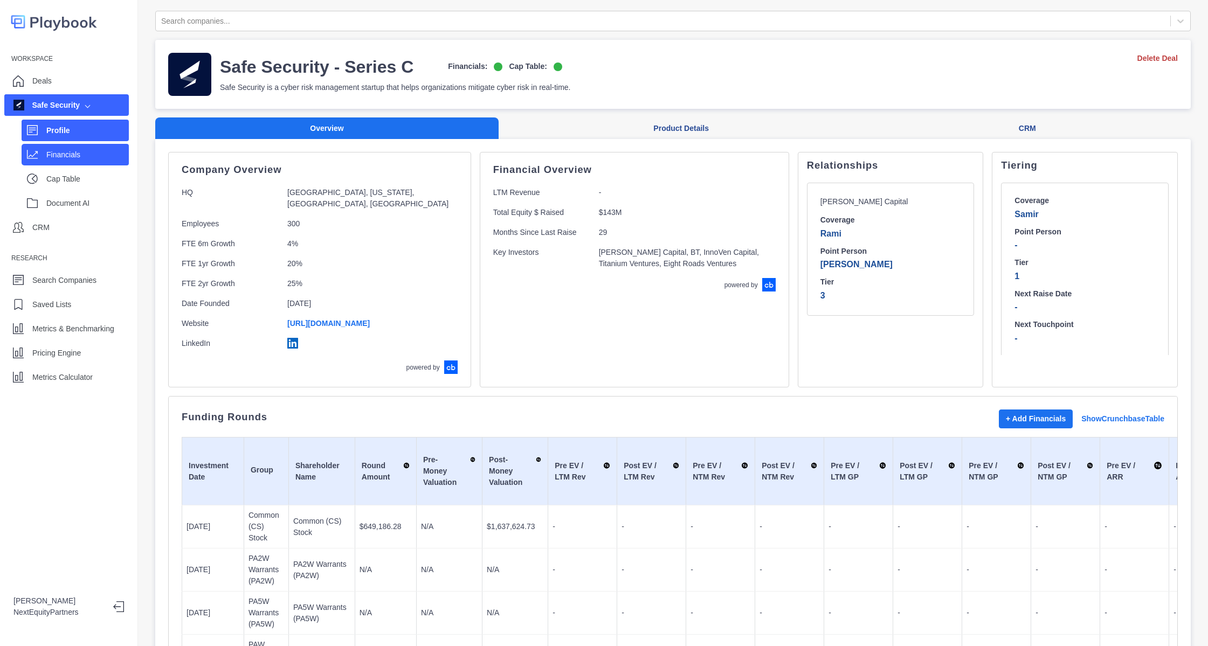
click at [80, 154] on p "Financials" at bounding box center [87, 154] width 82 height 11
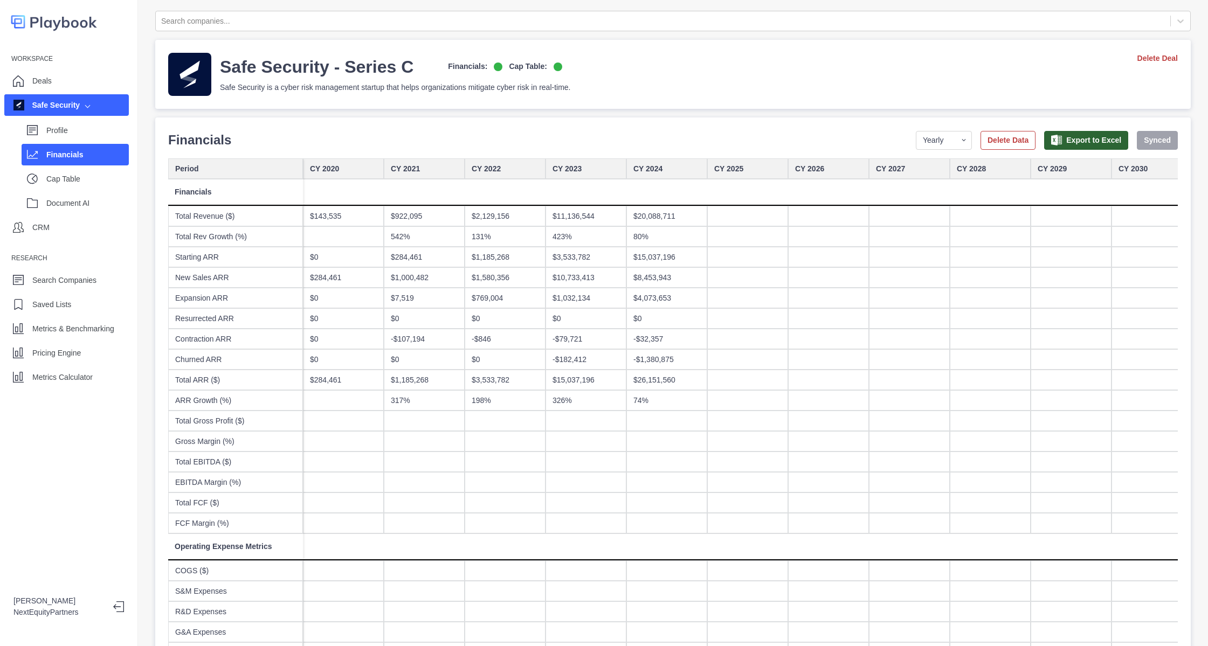
click at [694, 258] on div "$15,037,196" at bounding box center [666, 257] width 81 height 20
click at [651, 224] on div "$20,088,711" at bounding box center [666, 216] width 81 height 20
click at [651, 248] on div "$15,037,196" at bounding box center [666, 257] width 81 height 20
click at [655, 223] on div "$20,088,711" at bounding box center [666, 216] width 81 height 20
click at [653, 262] on div "$15,037,196" at bounding box center [666, 257] width 81 height 20
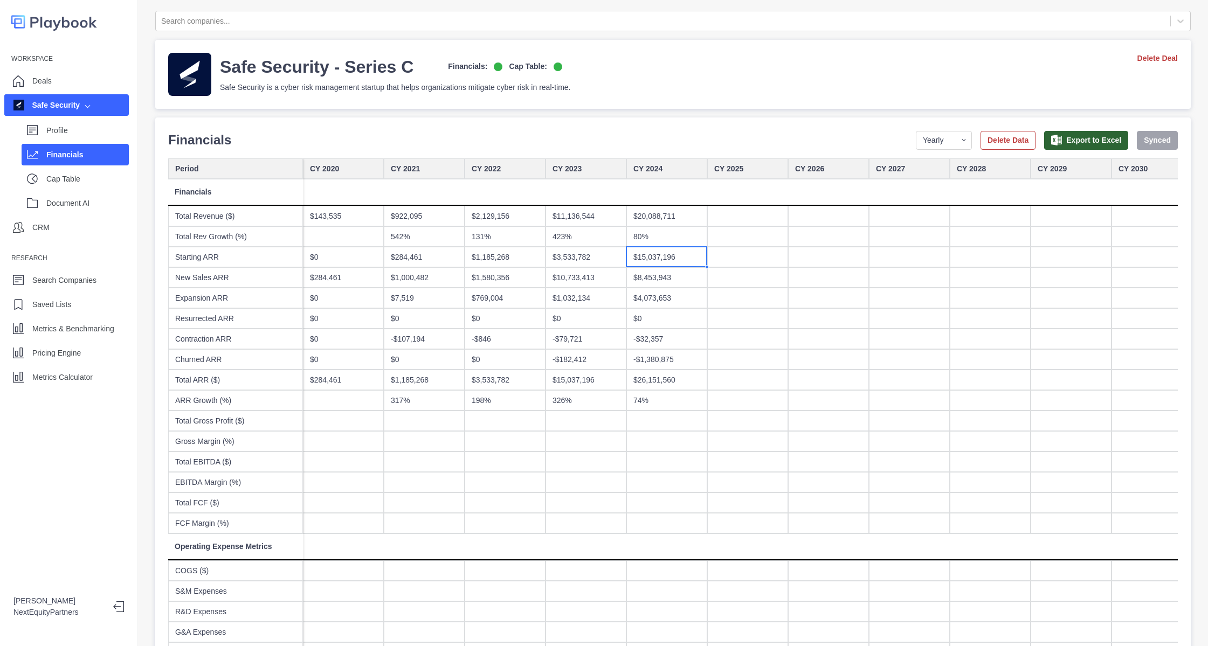
click at [666, 230] on div "80%" at bounding box center [666, 236] width 81 height 20
click at [668, 218] on div "$20,088,711" at bounding box center [666, 216] width 81 height 20
click at [665, 235] on div "80%" at bounding box center [666, 236] width 81 height 20
click at [662, 258] on div "$15,037,196" at bounding box center [666, 257] width 81 height 20
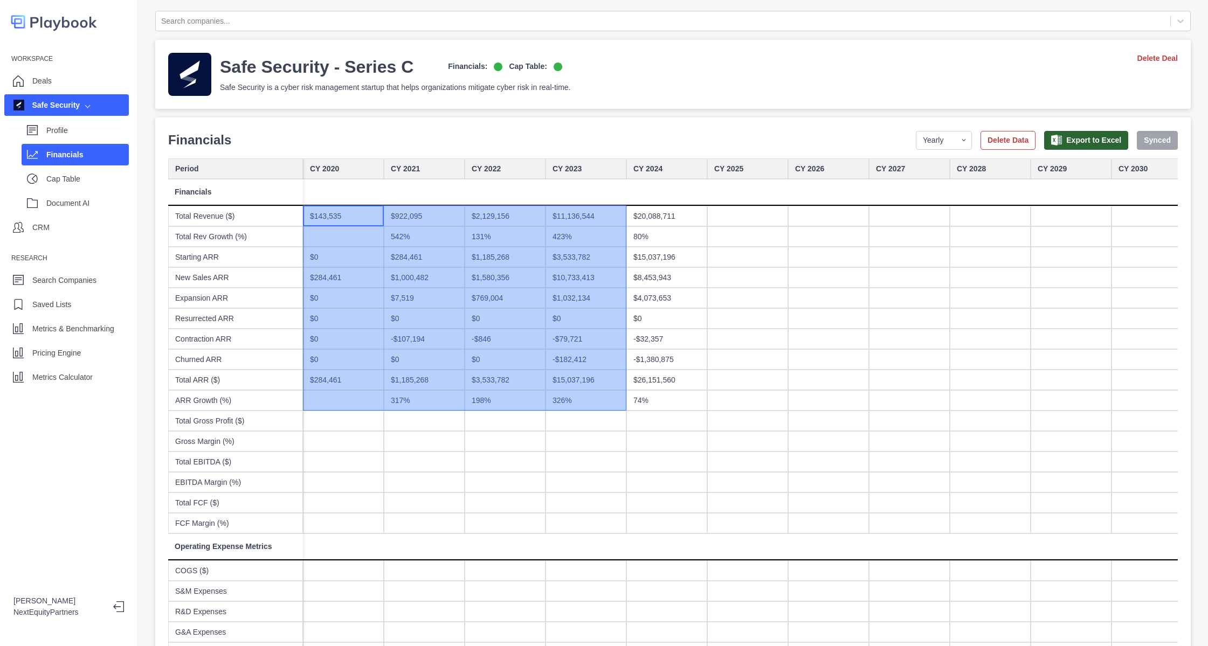
drag, startPoint x: 337, startPoint y: 217, endPoint x: 590, endPoint y: 404, distance: 314.6
click at [358, 254] on div "$0" at bounding box center [343, 257] width 81 height 20
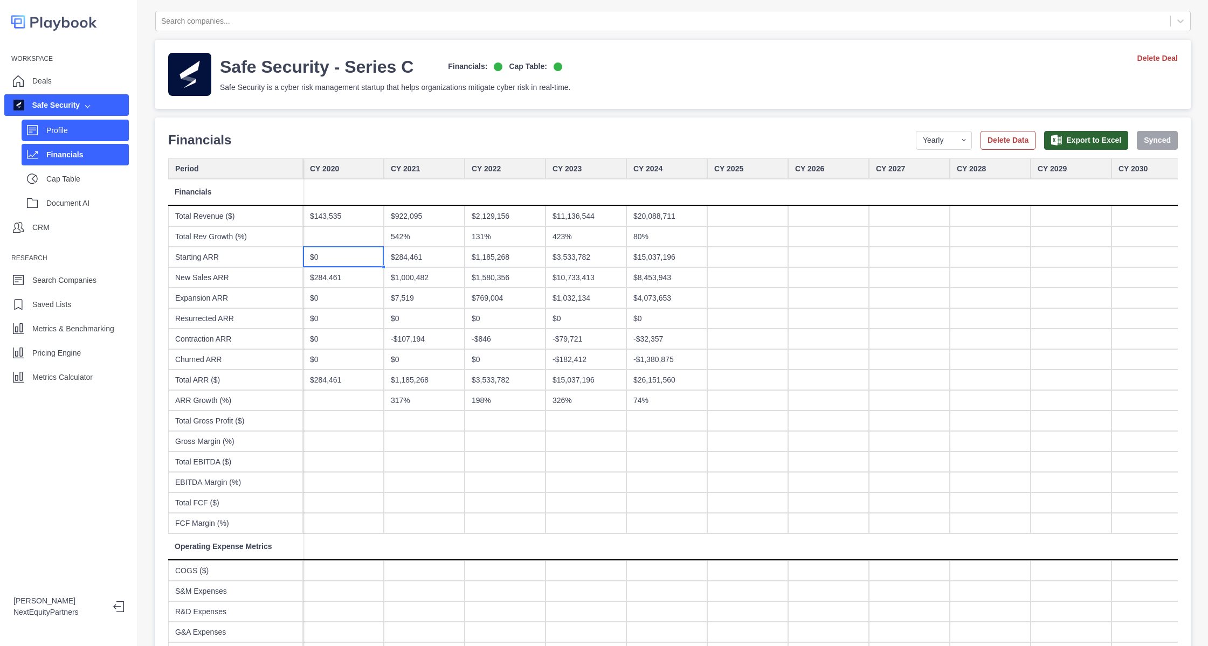
click at [75, 128] on p "Profile" at bounding box center [87, 130] width 82 height 11
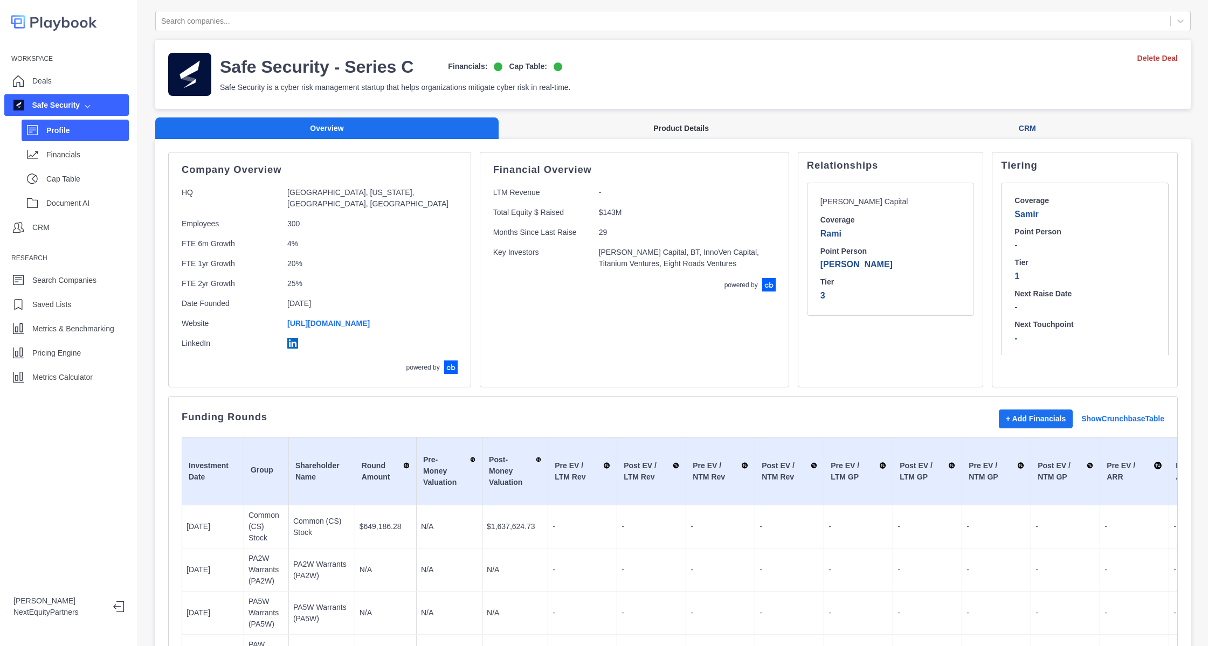
click at [641, 132] on button "Product Details" at bounding box center [681, 128] width 365 height 22
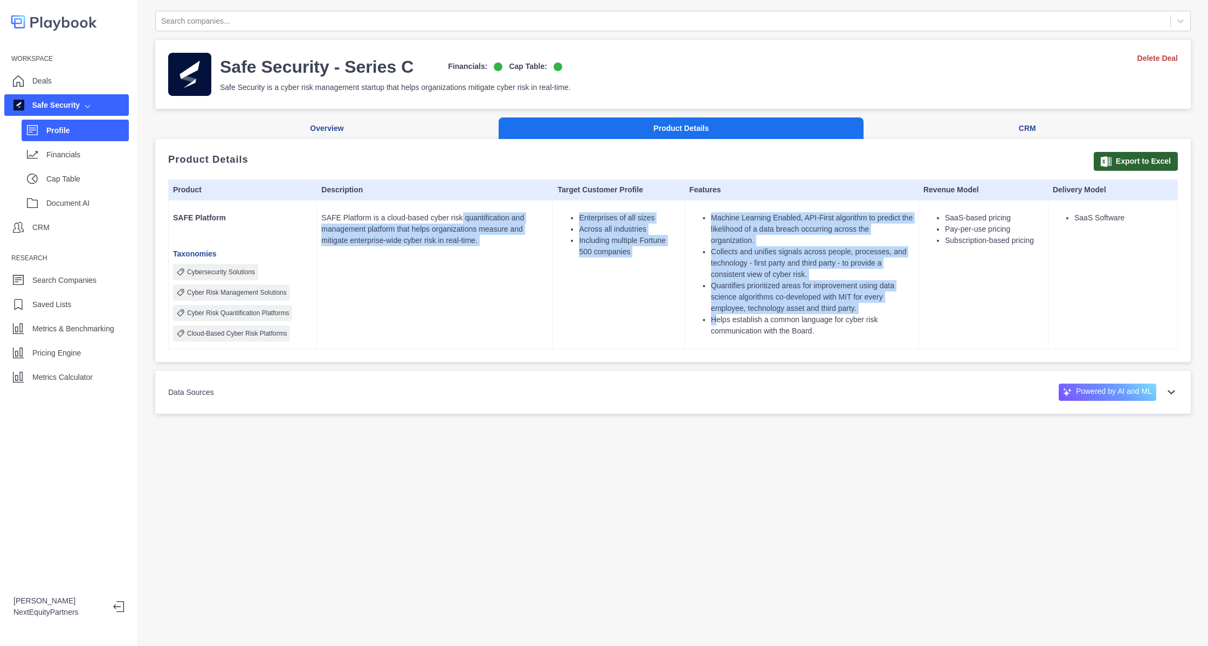
drag, startPoint x: 450, startPoint y: 205, endPoint x: 699, endPoint y: 322, distance: 274.9
click at [699, 322] on tr "SAFE Platform Taxonomies Cybersecurity Solutions Cyber Risk Management Solution…" at bounding box center [673, 274] width 1009 height 149
click at [711, 322] on li "Helps establish a common language for cyber risk communication with the Board." at bounding box center [812, 325] width 203 height 23
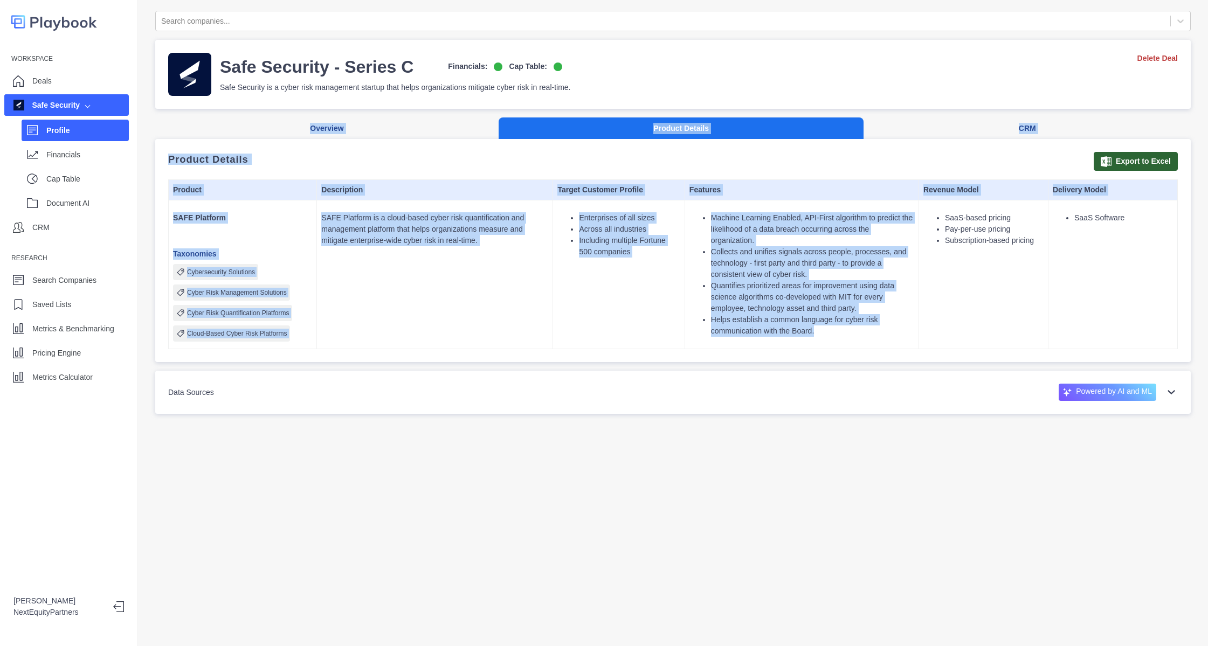
drag, startPoint x: 853, startPoint y: 331, endPoint x: 198, endPoint y: 144, distance: 681.0
click at [168, 124] on div "Overview Product Details CRM Product Details Export to Excel Product Descriptio…" at bounding box center [672, 239] width 1035 height 245
click at [601, 278] on td "Enterprises of all sizes Across all industries Including multiple Fortune 500 c…" at bounding box center [619, 274] width 132 height 149
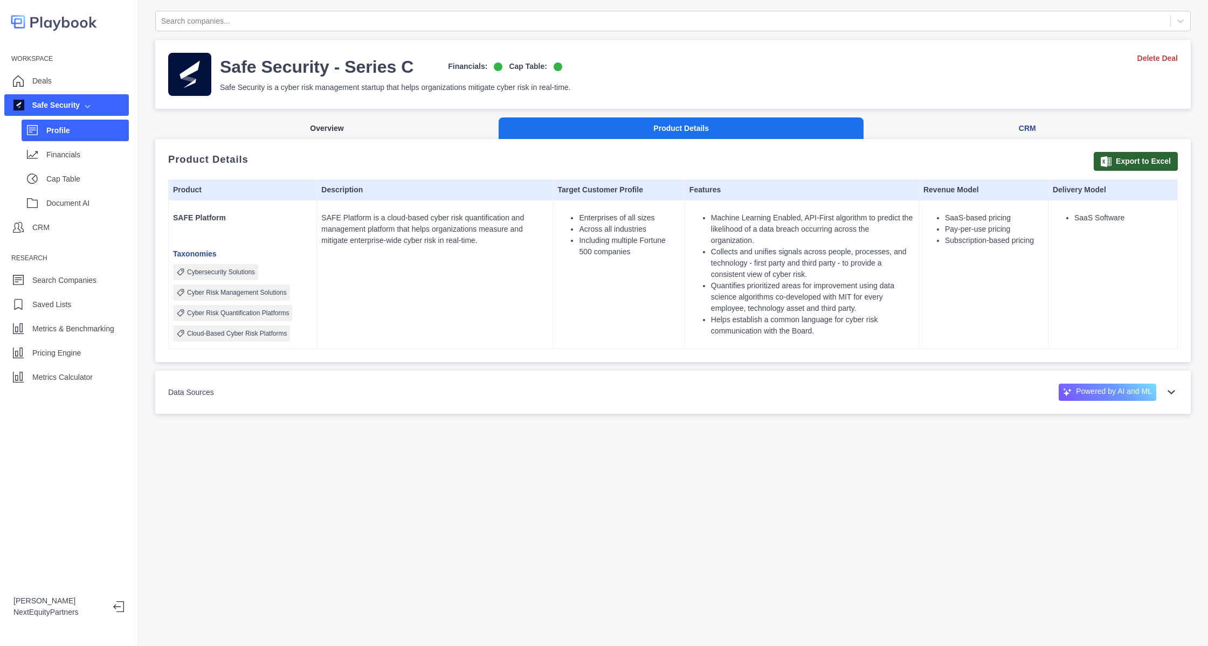
click at [311, 131] on button "Overview" at bounding box center [326, 128] width 343 height 22
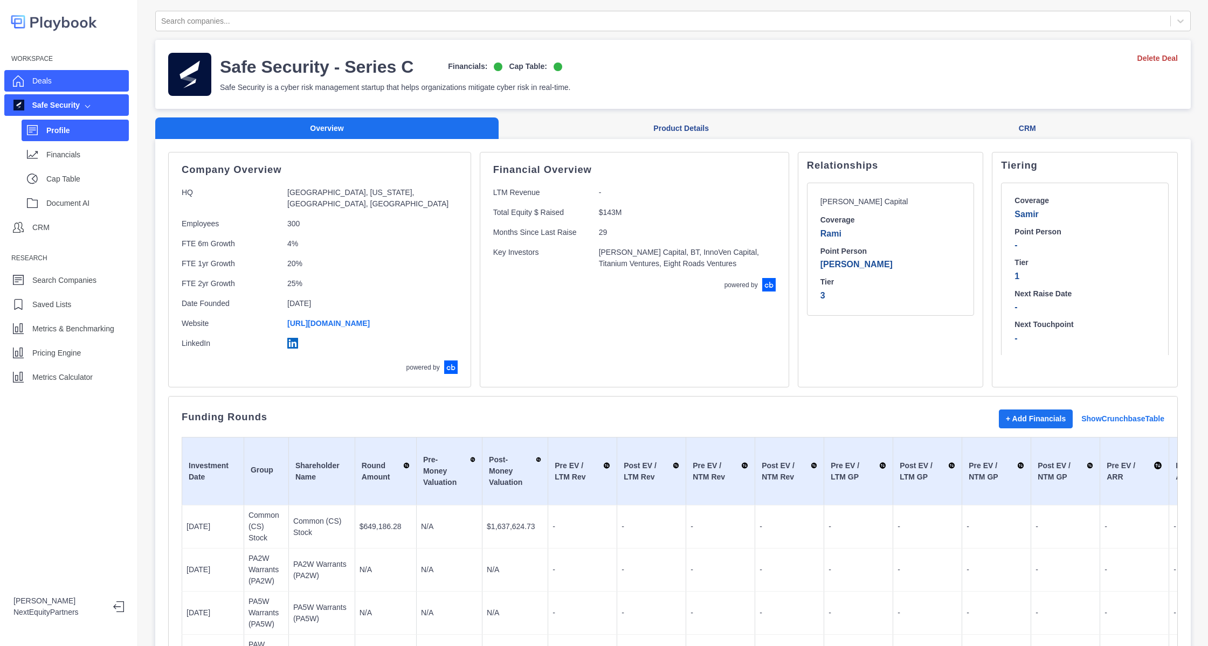
click at [56, 76] on div "Deals" at bounding box center [66, 81] width 125 height 22
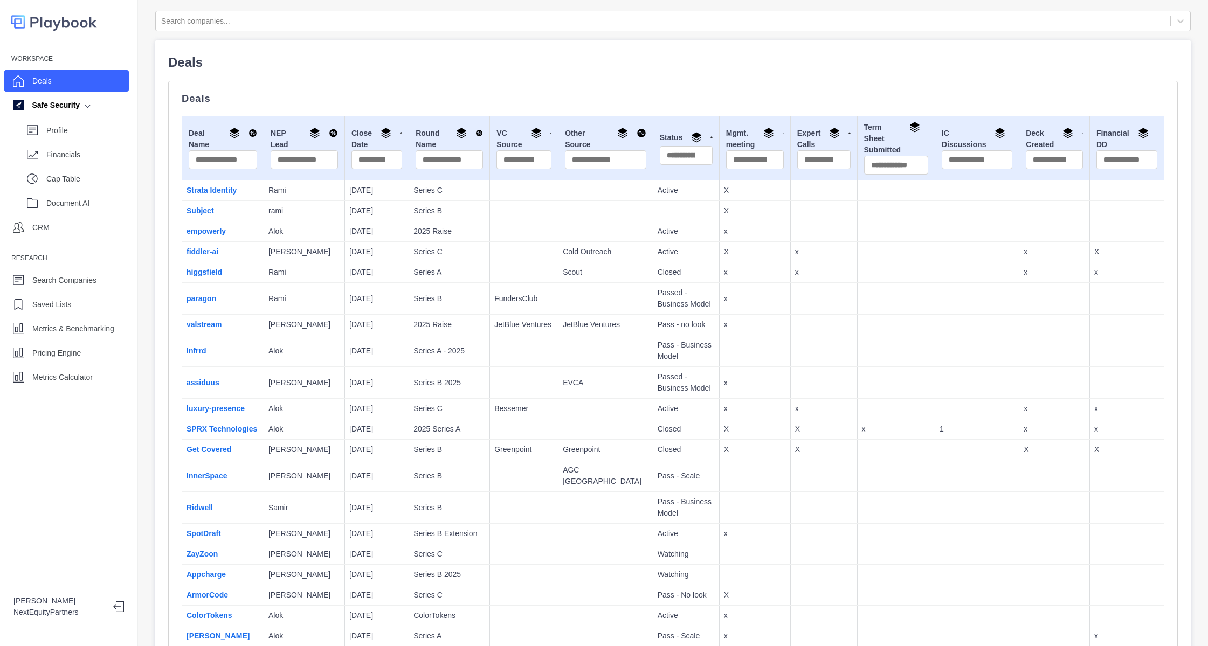
drag, startPoint x: 407, startPoint y: 401, endPoint x: 386, endPoint y: 254, distance: 148.0
click at [257, 216] on td "Subject" at bounding box center [223, 211] width 82 height 20
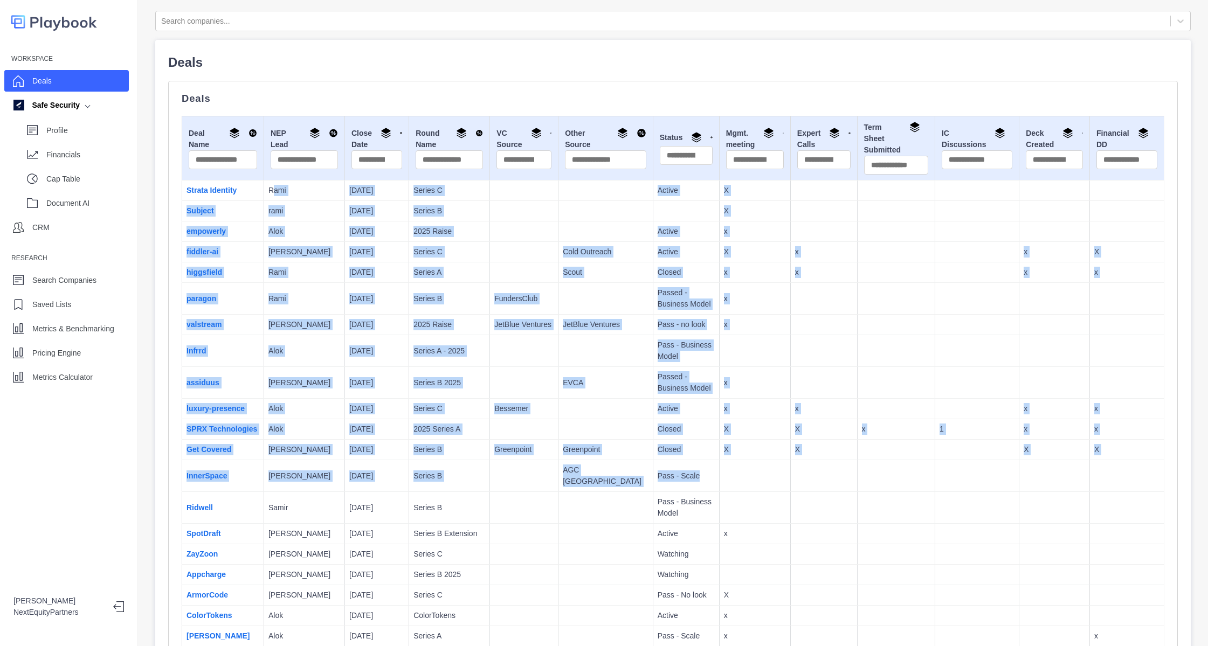
drag, startPoint x: 267, startPoint y: 198, endPoint x: 766, endPoint y: 479, distance: 572.7
click at [790, 479] on td at bounding box center [823, 476] width 67 height 32
drag, startPoint x: 217, startPoint y: 182, endPoint x: 564, endPoint y: 490, distance: 464.2
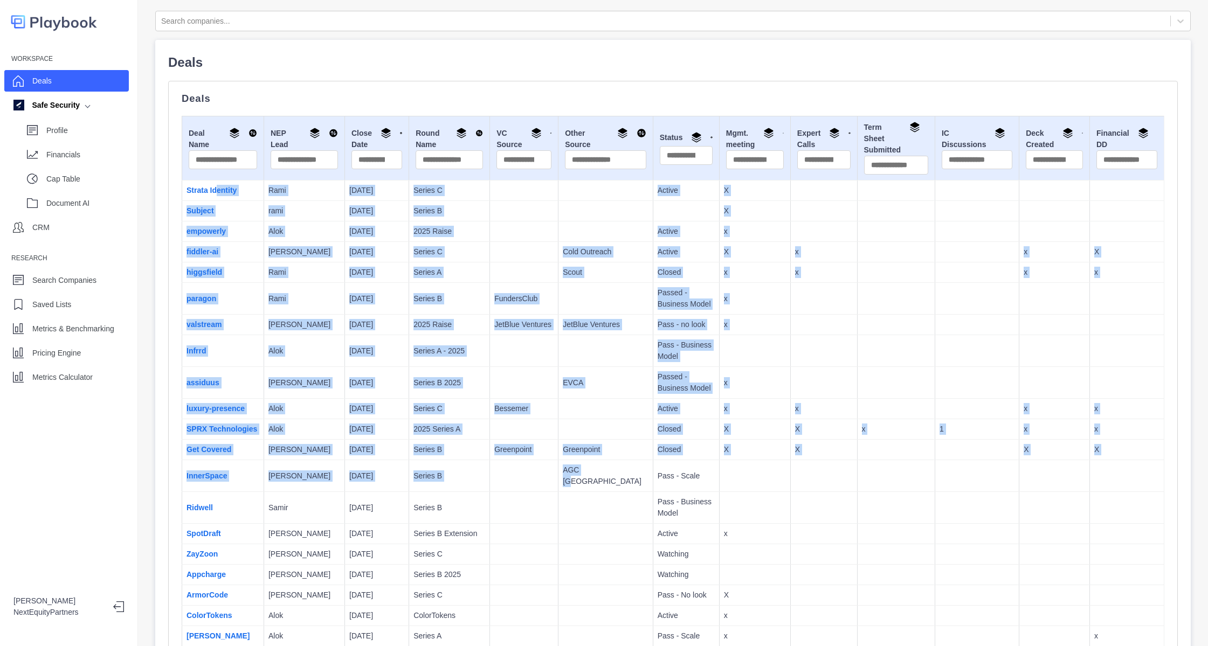
click at [564, 490] on td "AGC [GEOGRAPHIC_DATA]" at bounding box center [605, 476] width 95 height 32
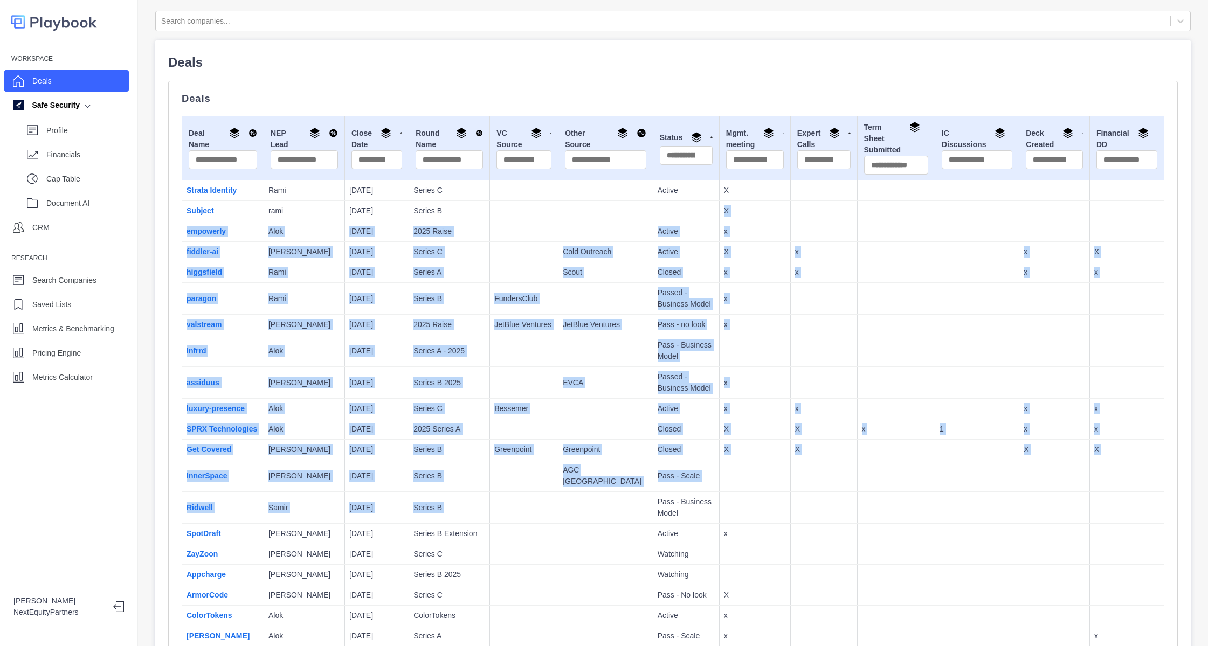
drag, startPoint x: 587, startPoint y: 515, endPoint x: 425, endPoint y: 215, distance: 341.2
click at [566, 370] on td "EVCA" at bounding box center [605, 383] width 95 height 32
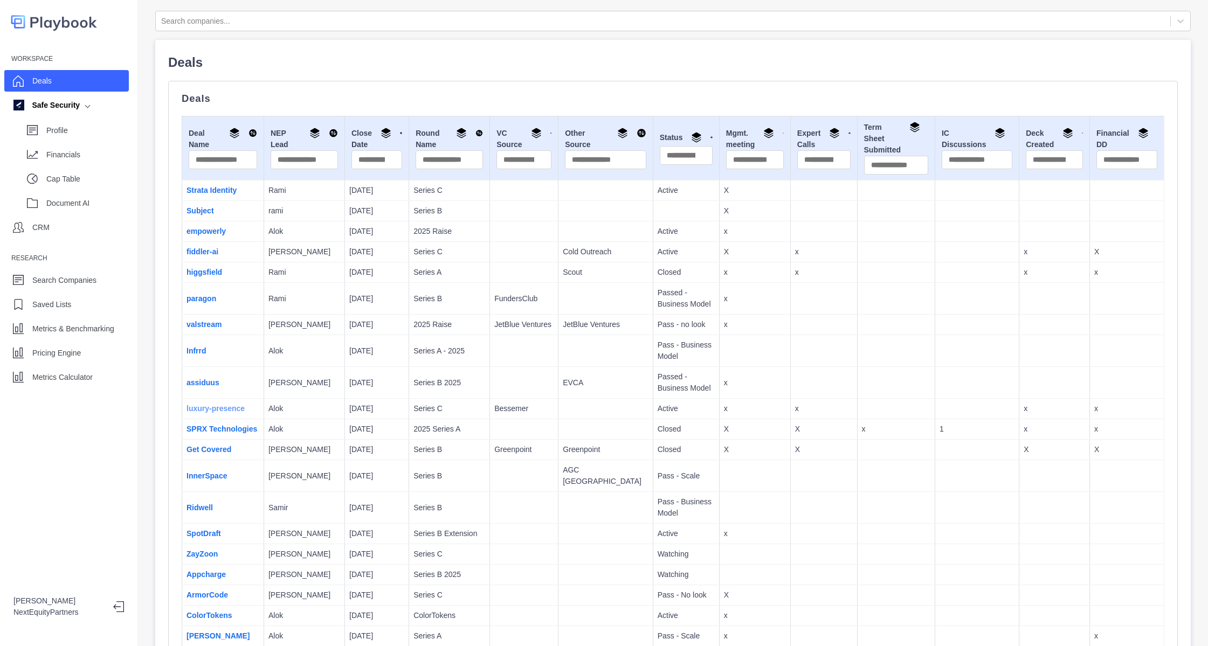
click at [229, 406] on link "luxury-presence" at bounding box center [215, 408] width 58 height 9
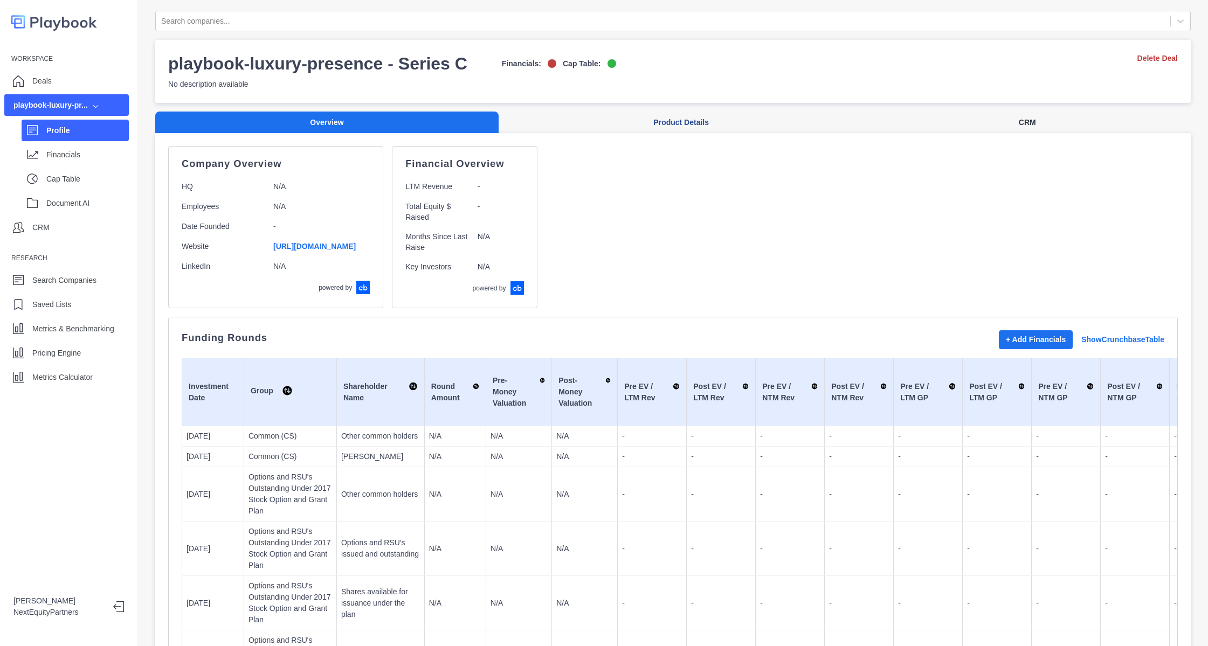
click at [953, 121] on button "CRM" at bounding box center [1026, 123] width 327 height 22
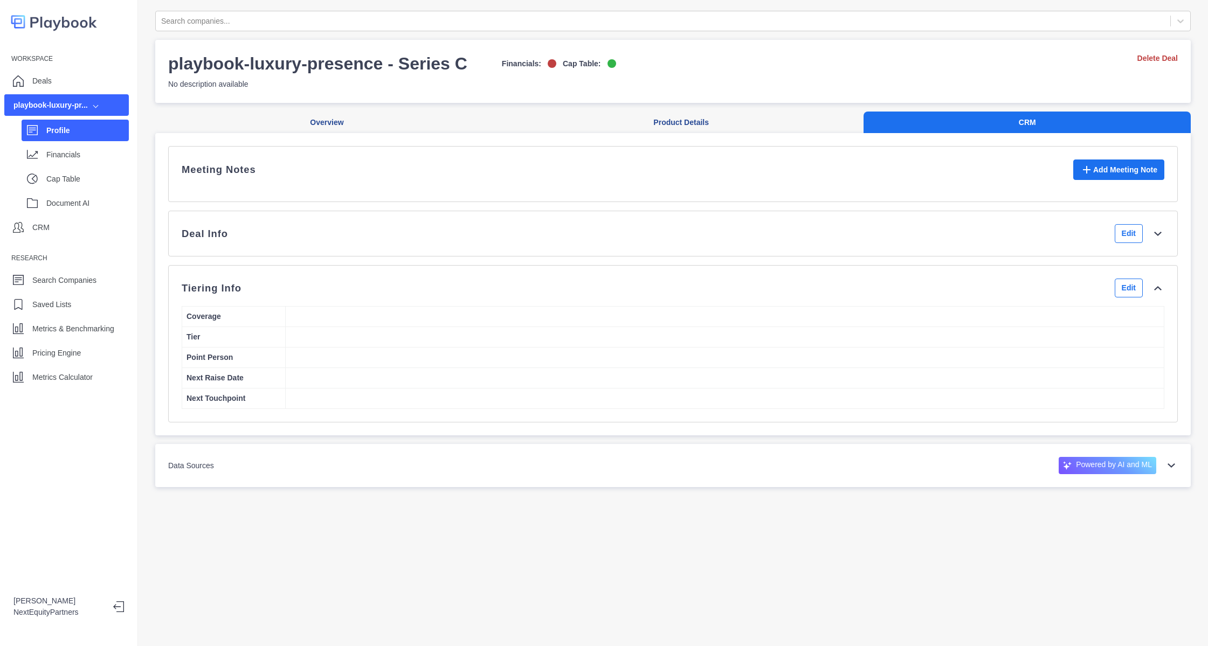
click at [377, 238] on div "Deal Info Edit" at bounding box center [673, 233] width 983 height 19
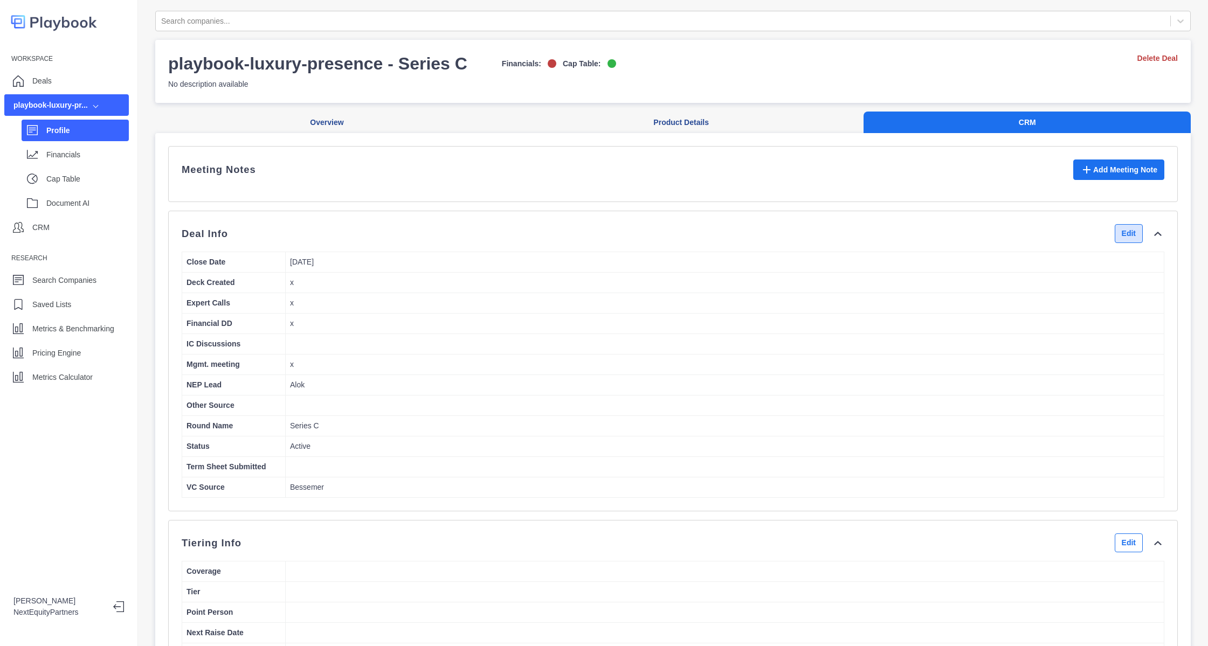
click at [1115, 243] on button "Edit" at bounding box center [1129, 233] width 28 height 19
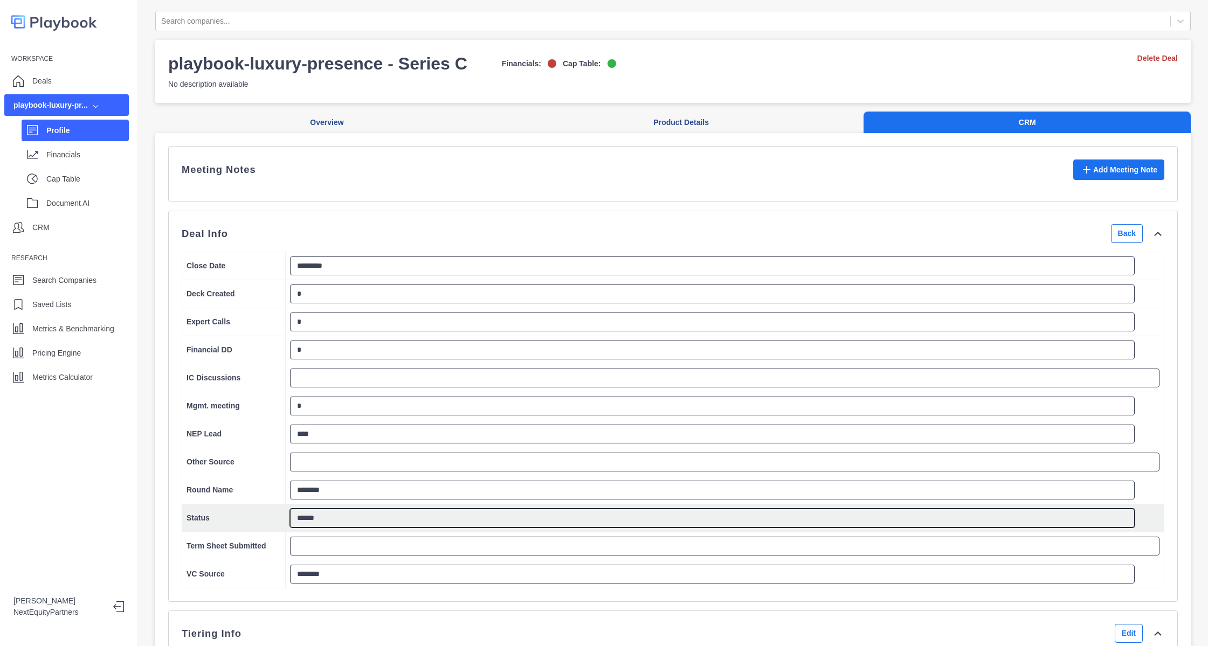
click at [336, 528] on textarea "******" at bounding box center [712, 518] width 845 height 19
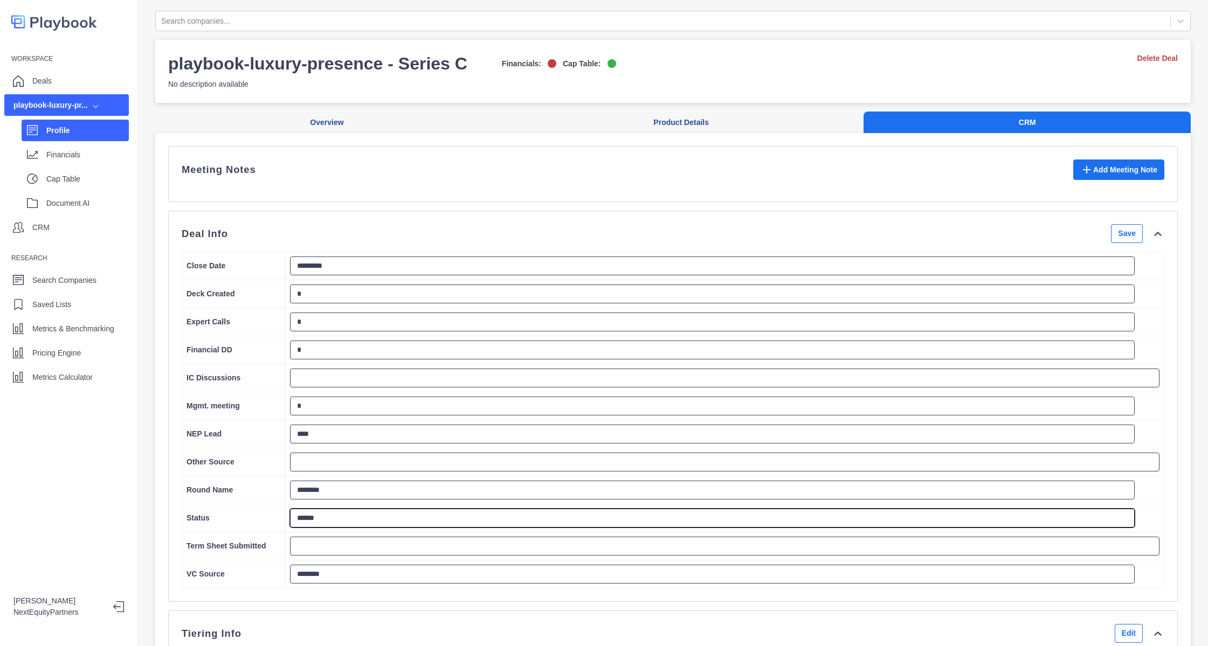
type textarea "******"
click at [1087, 243] on div "Deal Info Save" at bounding box center [673, 233] width 983 height 19
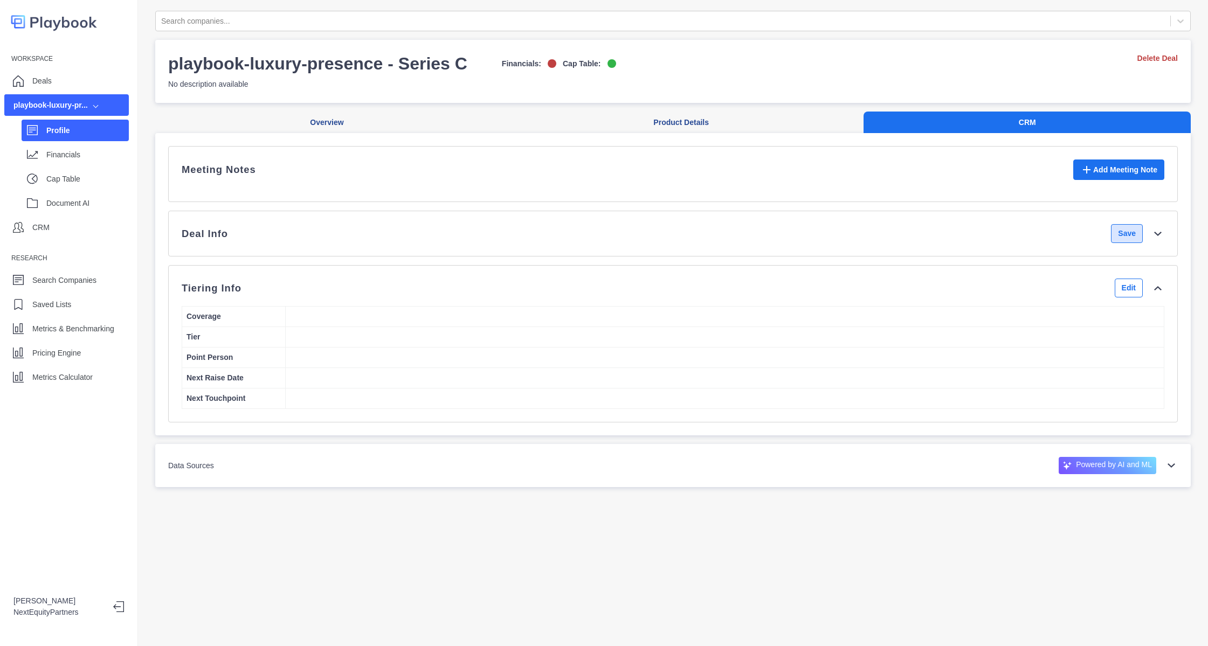
click at [1111, 243] on button "Save" at bounding box center [1127, 233] width 32 height 19
click at [968, 243] on div "Deal Info Edit" at bounding box center [673, 233] width 983 height 19
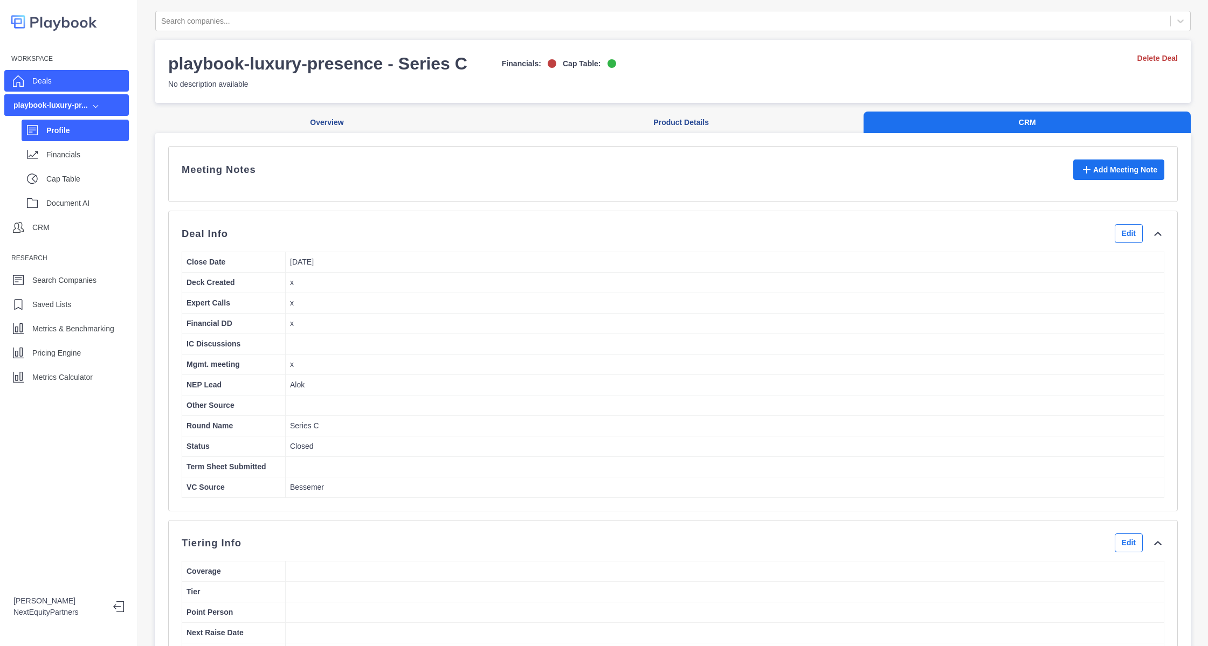
click at [86, 72] on div "Deals" at bounding box center [66, 81] width 125 height 22
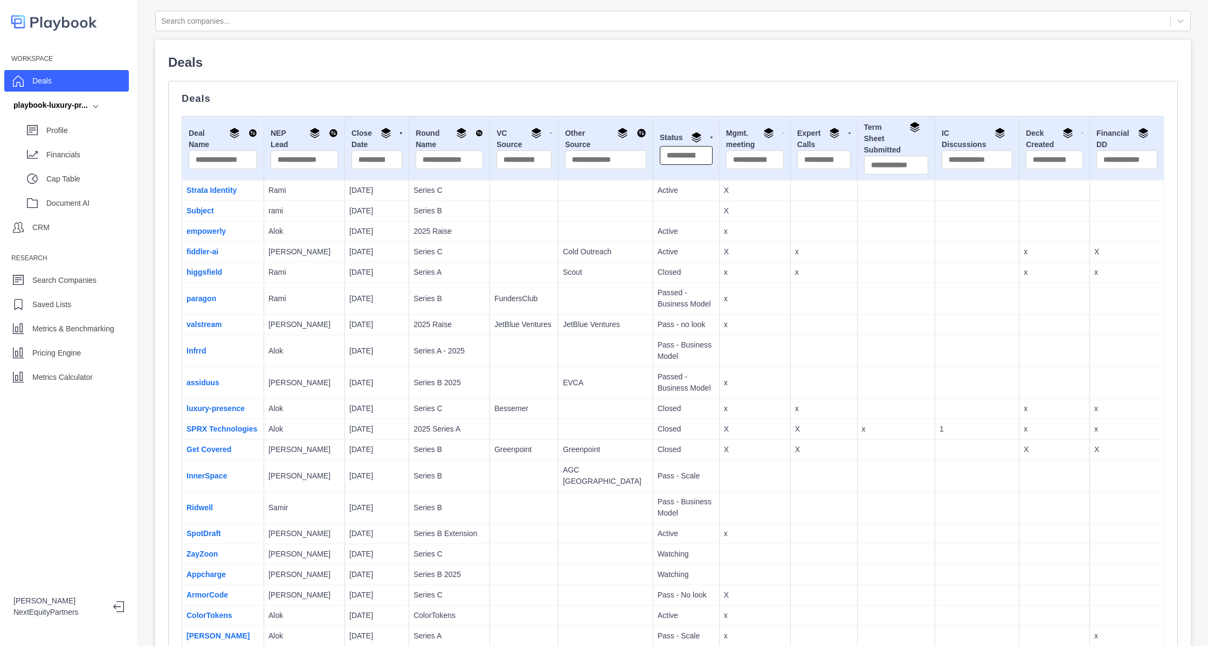
click at [660, 153] on input "text" at bounding box center [686, 155] width 53 height 19
type input "******"
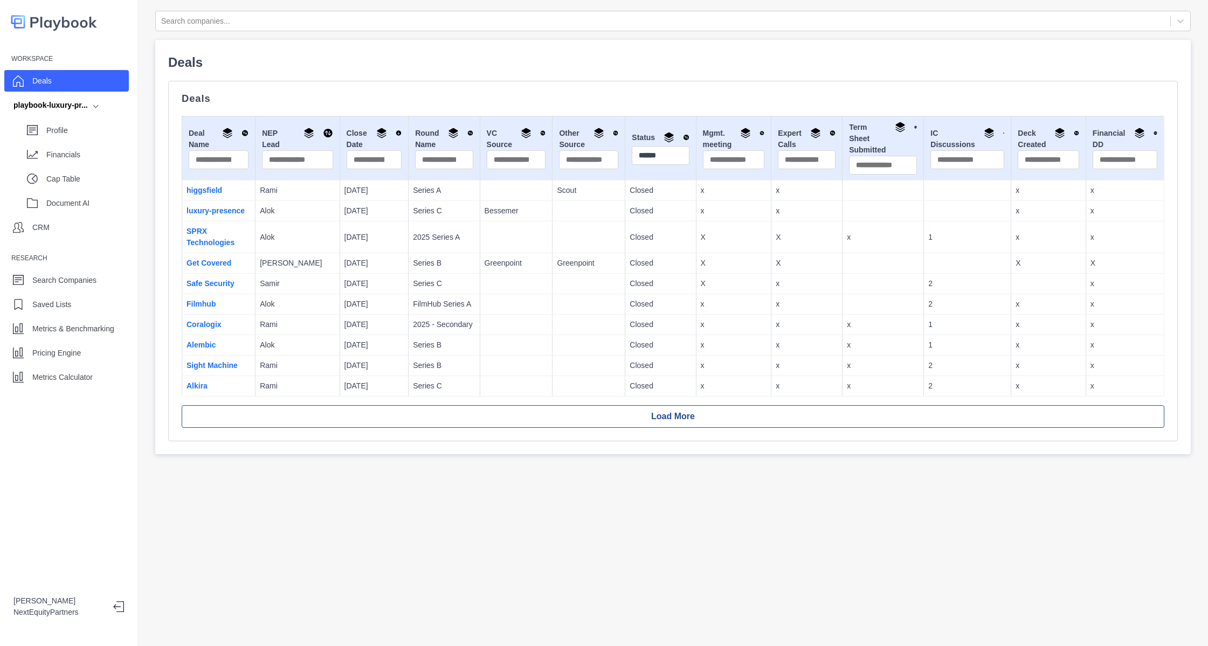
click at [239, 190] on td "higgsfield" at bounding box center [218, 191] width 73 height 20
drag, startPoint x: 263, startPoint y: 201, endPoint x: 263, endPoint y: 208, distance: 6.5
click at [263, 201] on td "Alok" at bounding box center [297, 211] width 84 height 20
click at [357, 347] on p "[DATE]" at bounding box center [374, 345] width 60 height 11
drag, startPoint x: 357, startPoint y: 331, endPoint x: 357, endPoint y: 314, distance: 17.8
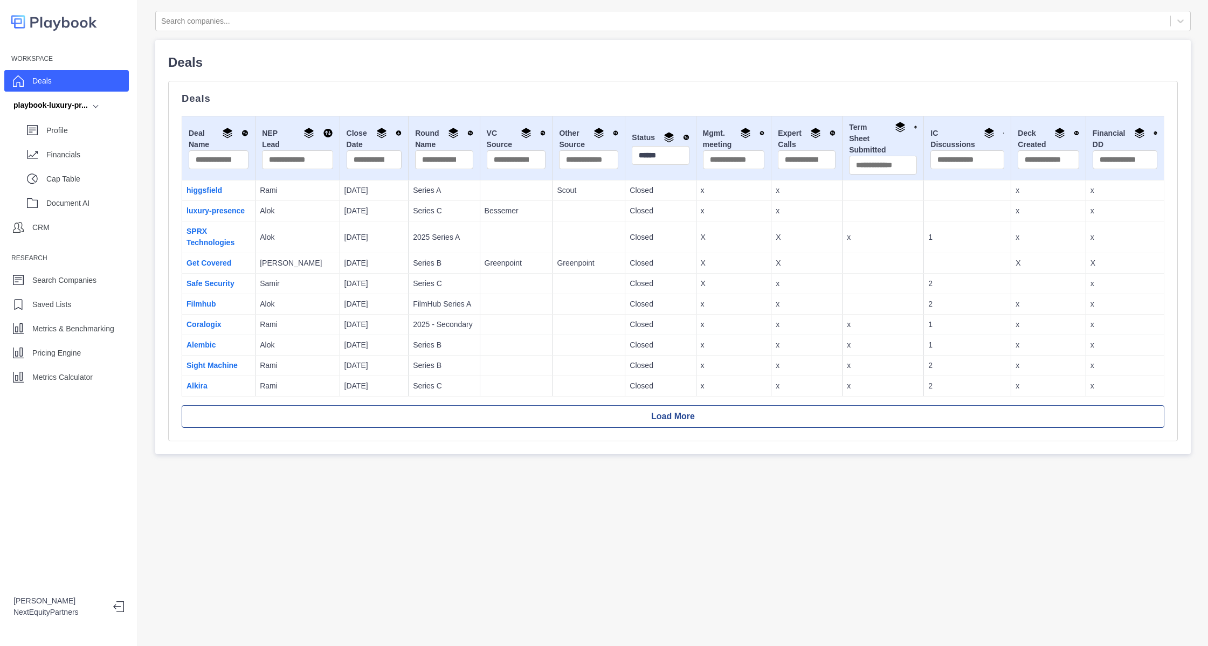
click at [357, 331] on td "[DATE]" at bounding box center [374, 325] width 69 height 20
click at [357, 309] on p "[DATE]" at bounding box center [374, 304] width 60 height 11
click at [357, 289] on td "[DATE]" at bounding box center [374, 284] width 69 height 20
click at [358, 268] on p "[DATE]" at bounding box center [374, 263] width 60 height 11
click at [361, 241] on p "[DATE]" at bounding box center [374, 237] width 60 height 11
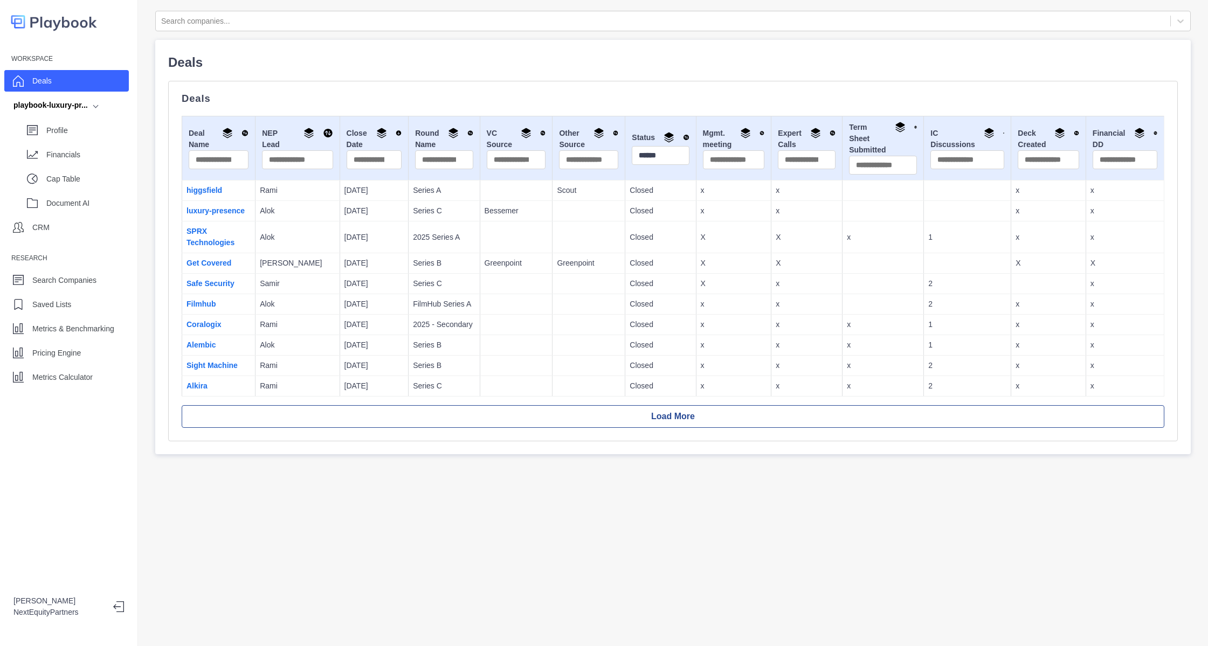
click at [359, 216] on p "[DATE]" at bounding box center [374, 210] width 60 height 11
click at [359, 191] on p "[DATE]" at bounding box center [374, 190] width 60 height 11
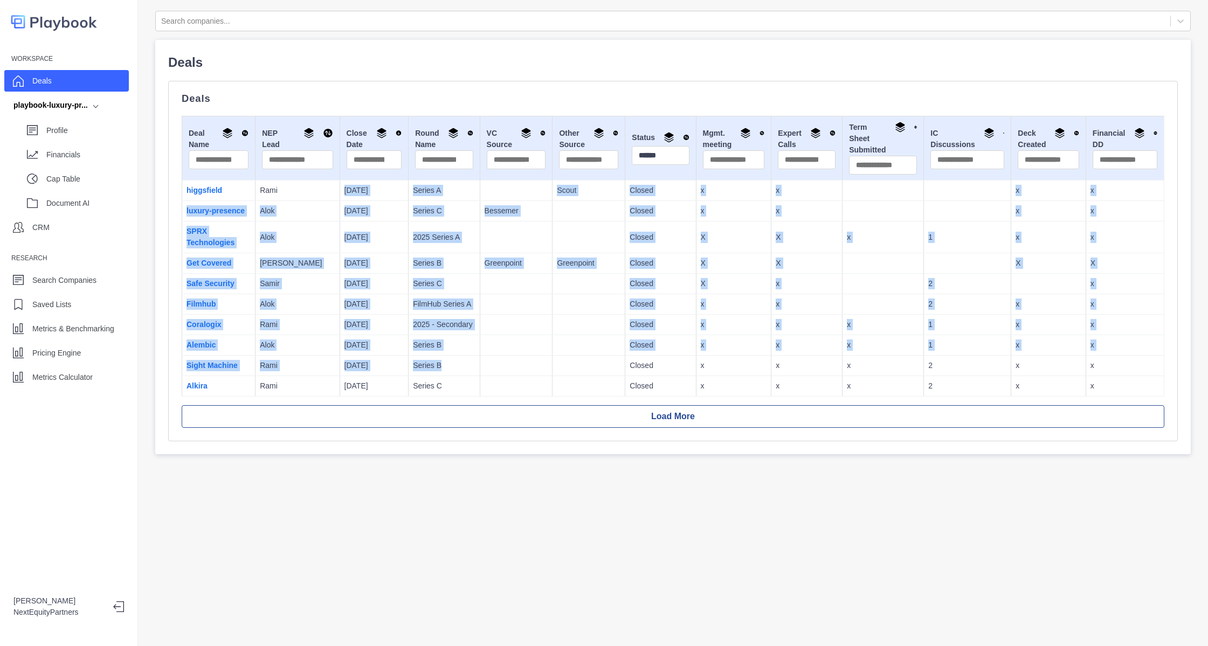
drag, startPoint x: 315, startPoint y: 188, endPoint x: 420, endPoint y: 369, distance: 208.9
click at [420, 369] on tbody "higgsfield Rami [DATE] Series A Scout Closed x x x x luxury-presence Alok [DATE…" at bounding box center [673, 289] width 982 height 216
click at [421, 358] on td "Series B" at bounding box center [444, 366] width 71 height 20
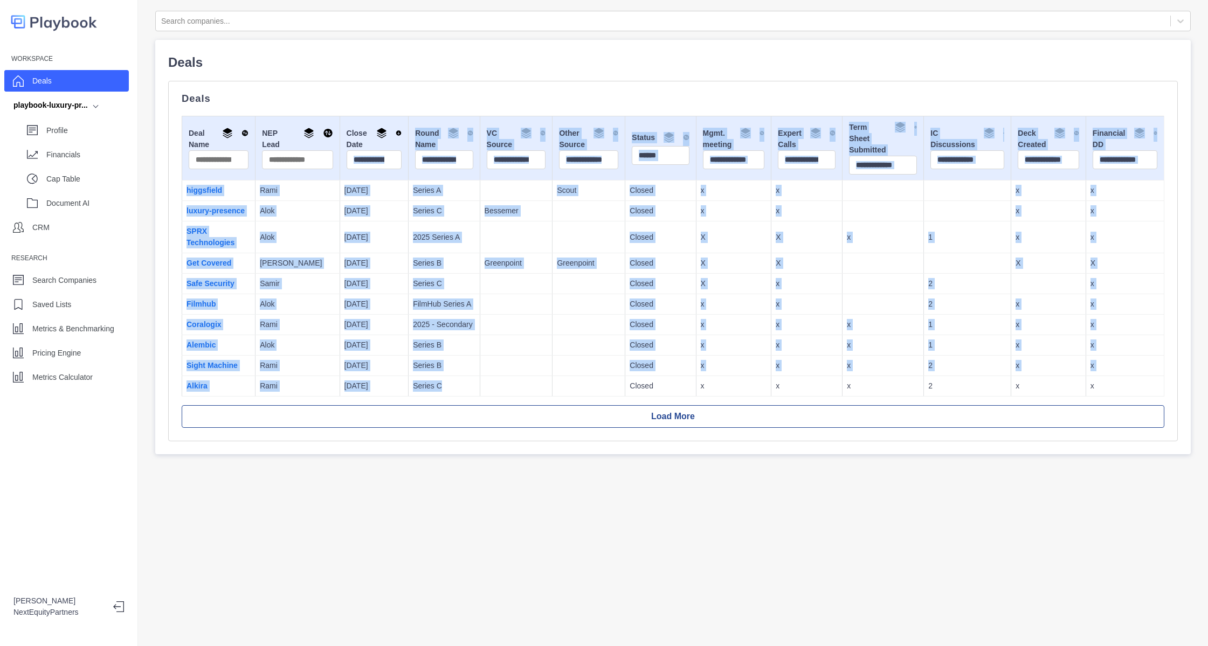
drag, startPoint x: 459, startPoint y: 377, endPoint x: 383, endPoint y: 206, distance: 186.8
click at [353, 163] on table "Deal Name NEP Lead Close Date Round Name VC Source Other Source Status ****** M…" at bounding box center [673, 256] width 983 height 281
click at [489, 328] on td at bounding box center [516, 325] width 73 height 20
drag, startPoint x: 510, startPoint y: 382, endPoint x: 515, endPoint y: 363, distance: 19.9
click at [413, 155] on table "Deal Name NEP Lead Close Date Round Name VC Source Other Source Status ****** M…" at bounding box center [673, 256] width 983 height 281
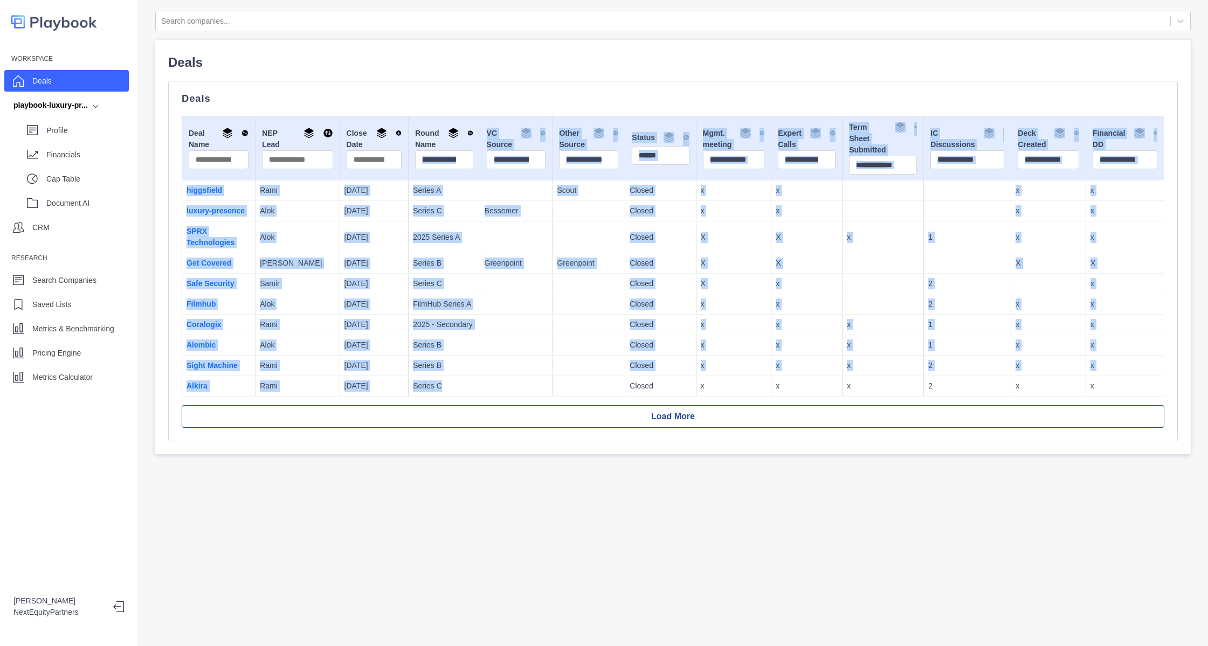
click at [515, 364] on td at bounding box center [516, 366] width 73 height 20
drag, startPoint x: 513, startPoint y: 384, endPoint x: 455, endPoint y: 226, distance: 167.9
click at [432, 160] on table "Deal Name NEP Lead Close Date Round Name VC Source Other Source Status ****** M…" at bounding box center [673, 256] width 983 height 281
click at [514, 365] on td at bounding box center [516, 366] width 73 height 20
drag, startPoint x: 514, startPoint y: 382, endPoint x: 481, endPoint y: 216, distance: 169.2
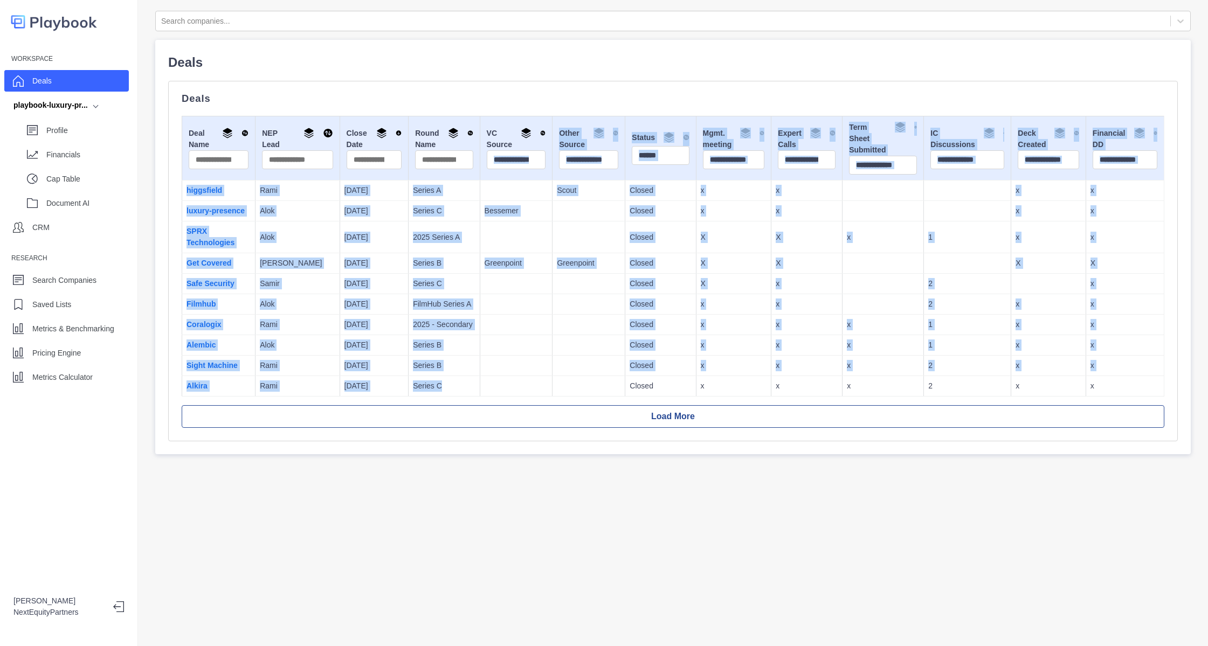
click at [469, 176] on table "Deal Name NEP Lead Close Date Round Name VC Source Other Source Status ****** M…" at bounding box center [673, 256] width 983 height 281
click at [519, 320] on td at bounding box center [516, 325] width 73 height 20
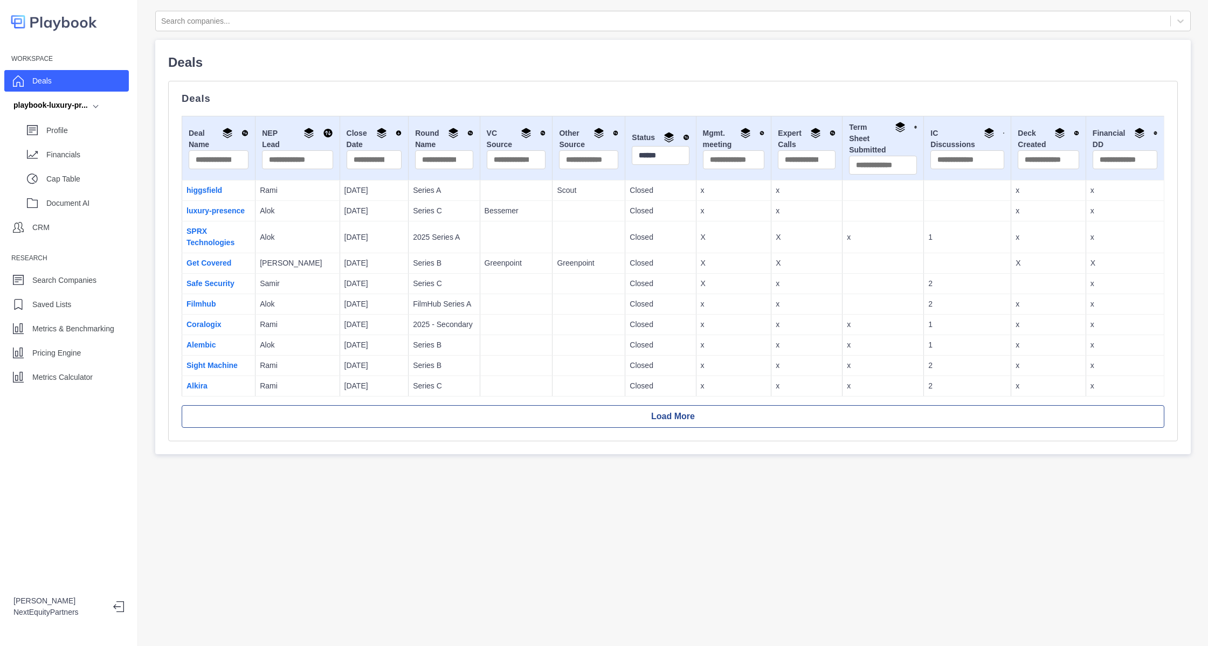
click at [347, 346] on p "[DATE]" at bounding box center [374, 345] width 60 height 11
click at [351, 326] on p "[DATE]" at bounding box center [374, 324] width 60 height 11
click at [356, 305] on p "[DATE]" at bounding box center [374, 304] width 60 height 11
click at [357, 287] on p "[DATE]" at bounding box center [374, 283] width 60 height 11
click at [357, 262] on p "[DATE]" at bounding box center [374, 263] width 60 height 11
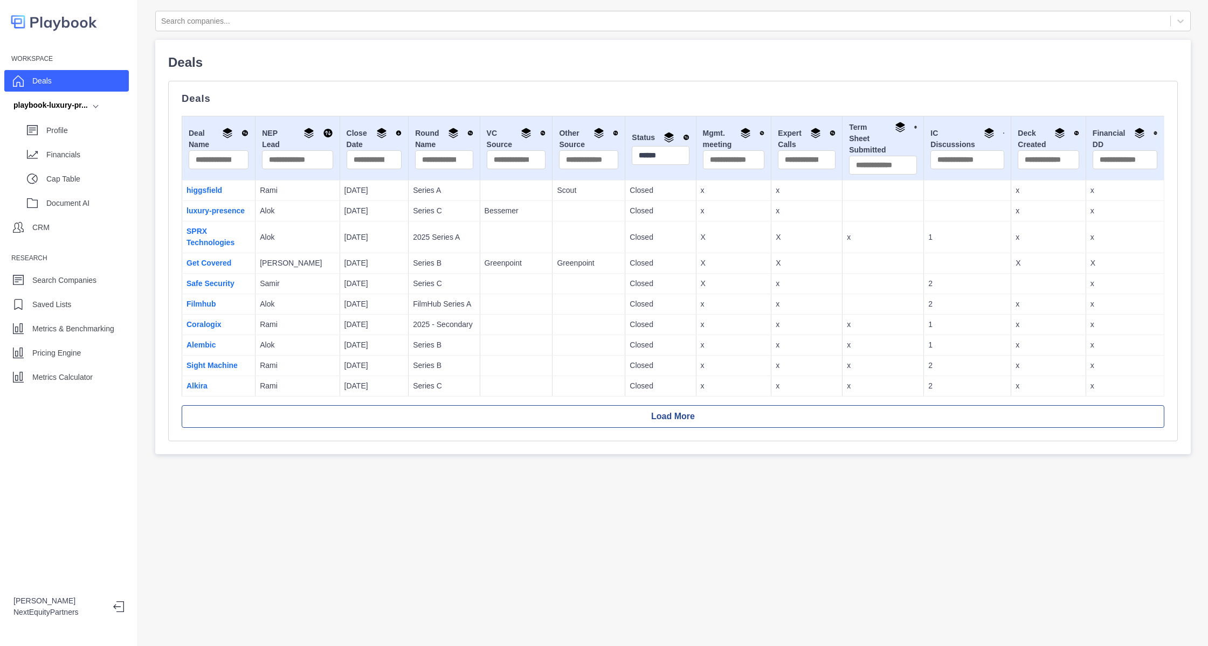
click at [357, 243] on td "[DATE]" at bounding box center [374, 238] width 69 height 32
click at [358, 219] on td "[DATE]" at bounding box center [374, 211] width 69 height 20
click at [363, 190] on p "[DATE]" at bounding box center [374, 190] width 60 height 11
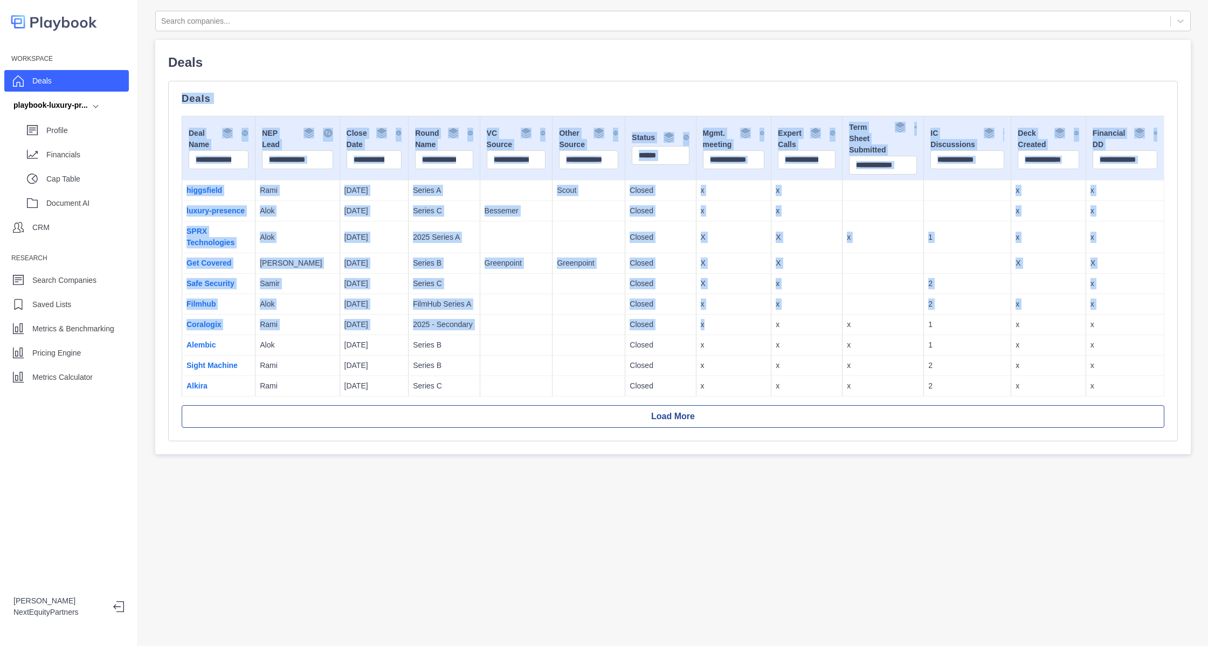
drag, startPoint x: 590, startPoint y: 64, endPoint x: 748, endPoint y: 329, distance: 308.2
click at [748, 329] on div "Deals Deals Deal Name NEP Lead Close Date Round Name VC Source Other Source Sta…" at bounding box center [673, 247] width 1010 height 389
click at [771, 269] on td "X" at bounding box center [806, 263] width 71 height 20
click at [417, 326] on p "2025 - Secondary" at bounding box center [444, 324] width 62 height 11
